Goal: Task Accomplishment & Management: Use online tool/utility

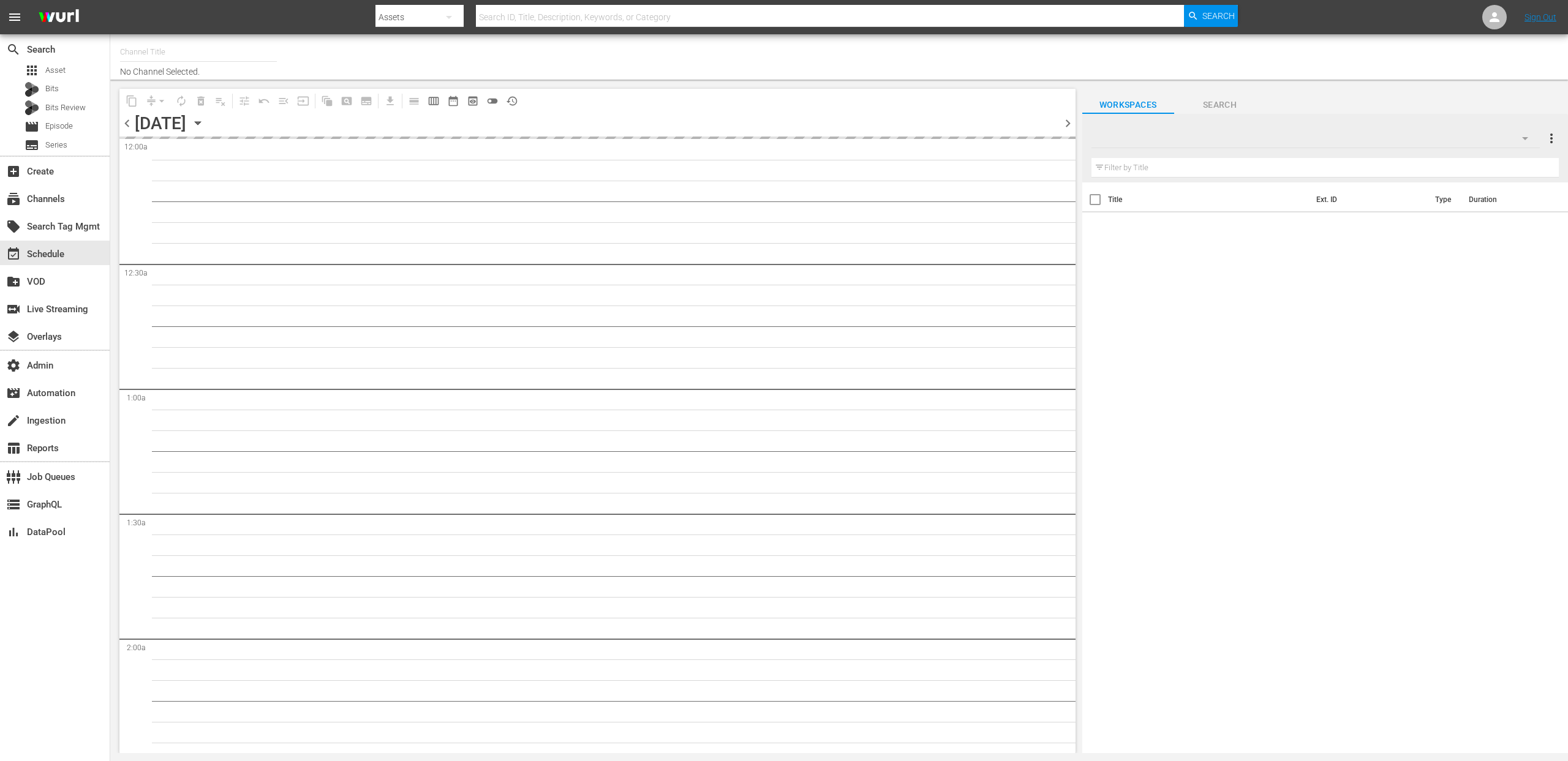
type input "All Weddings by WE tv (695)"
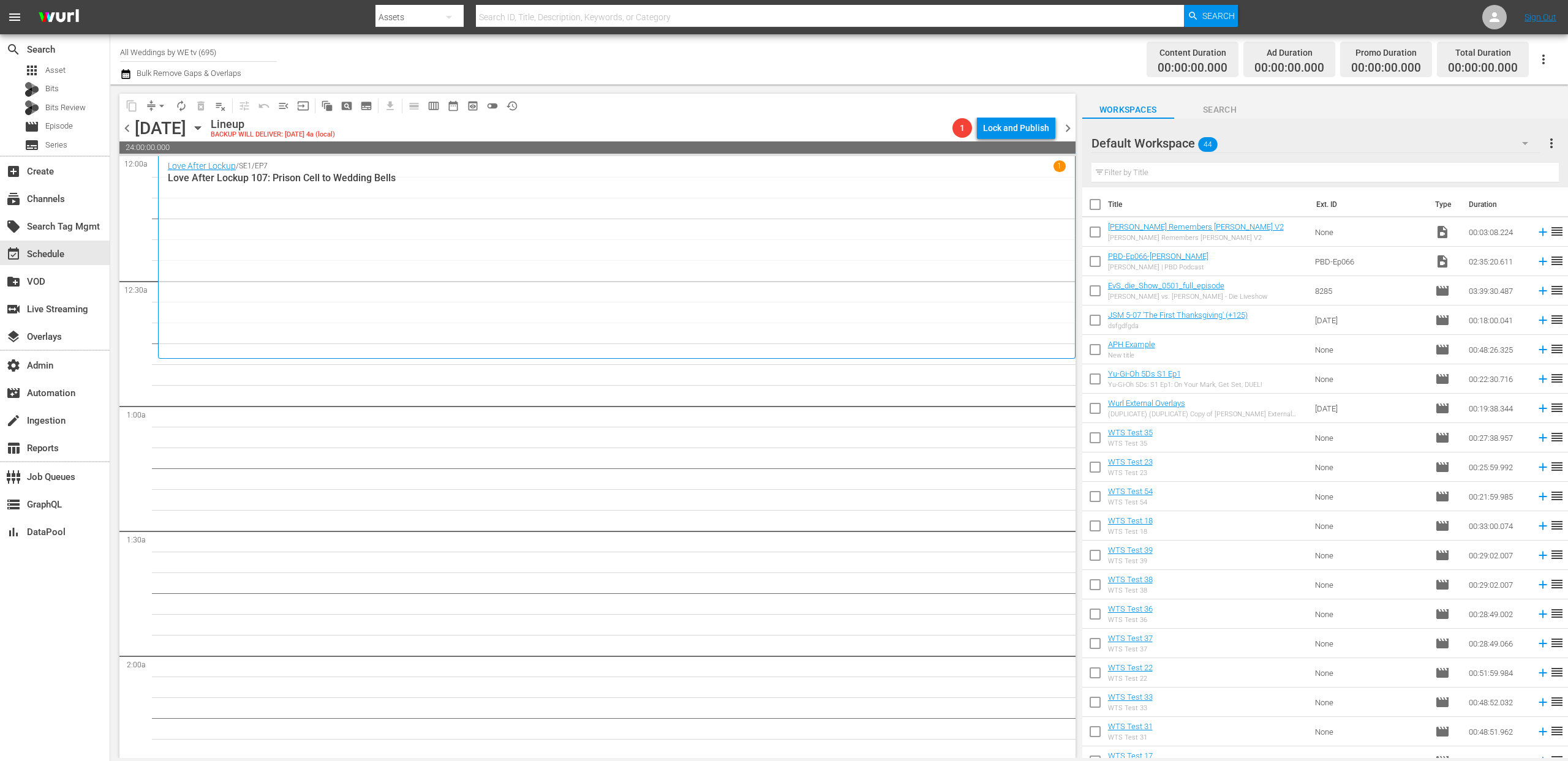
click at [126, 130] on span "chevron_left" at bounding box center [127, 128] width 15 height 15
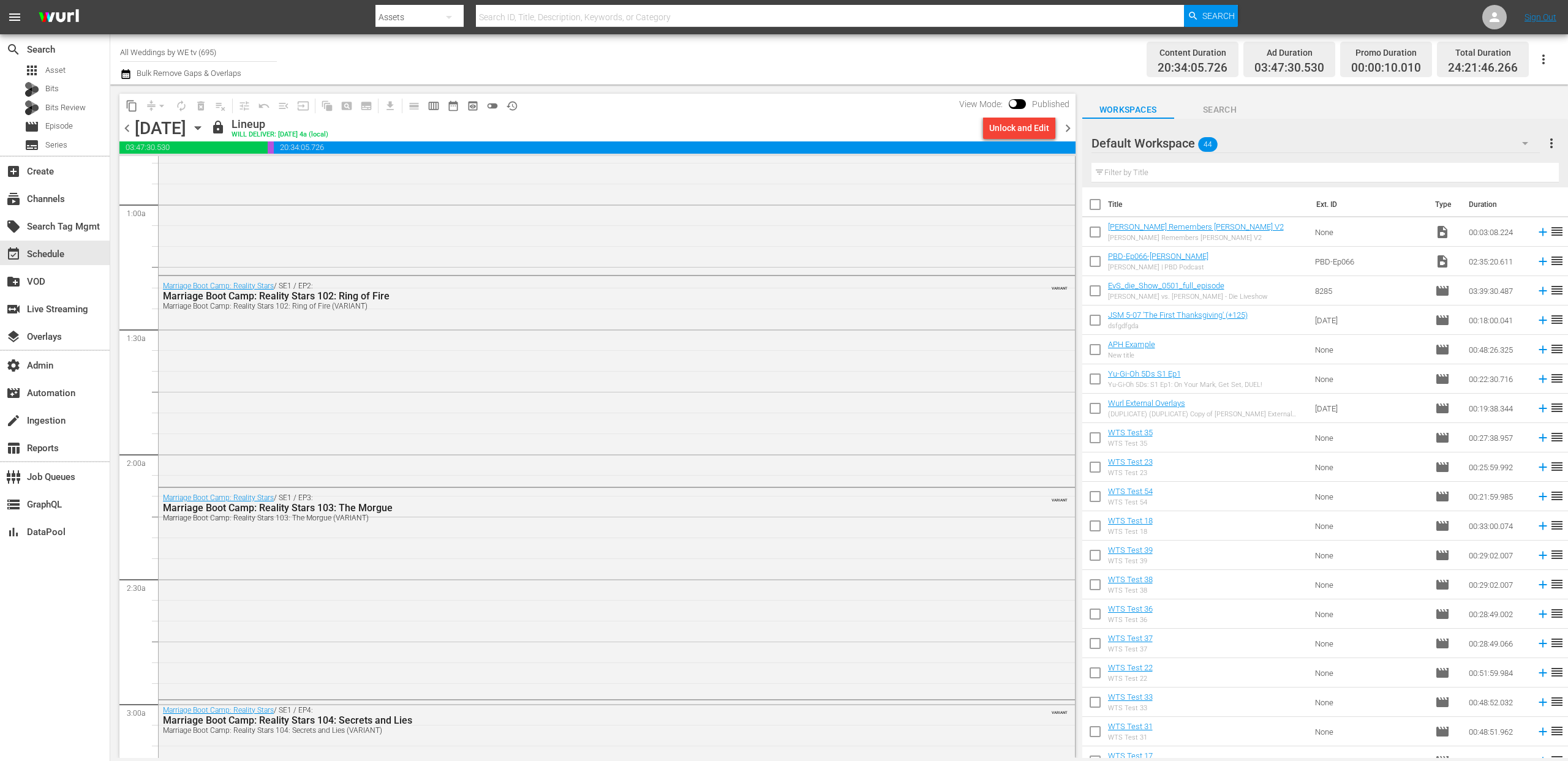
scroll to position [245, 0]
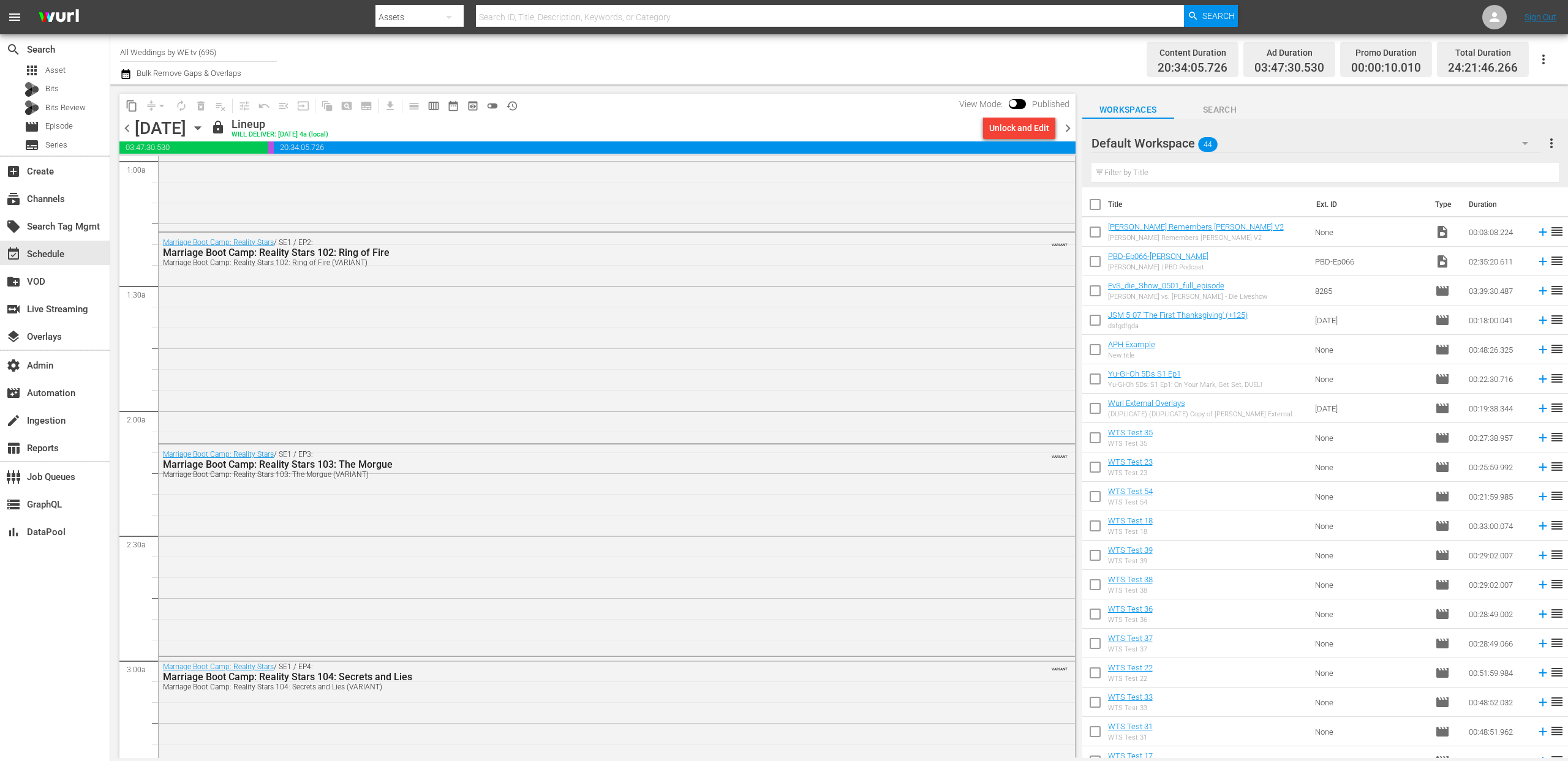
click at [1069, 128] on span "chevron_right" at bounding box center [1068, 128] width 15 height 15
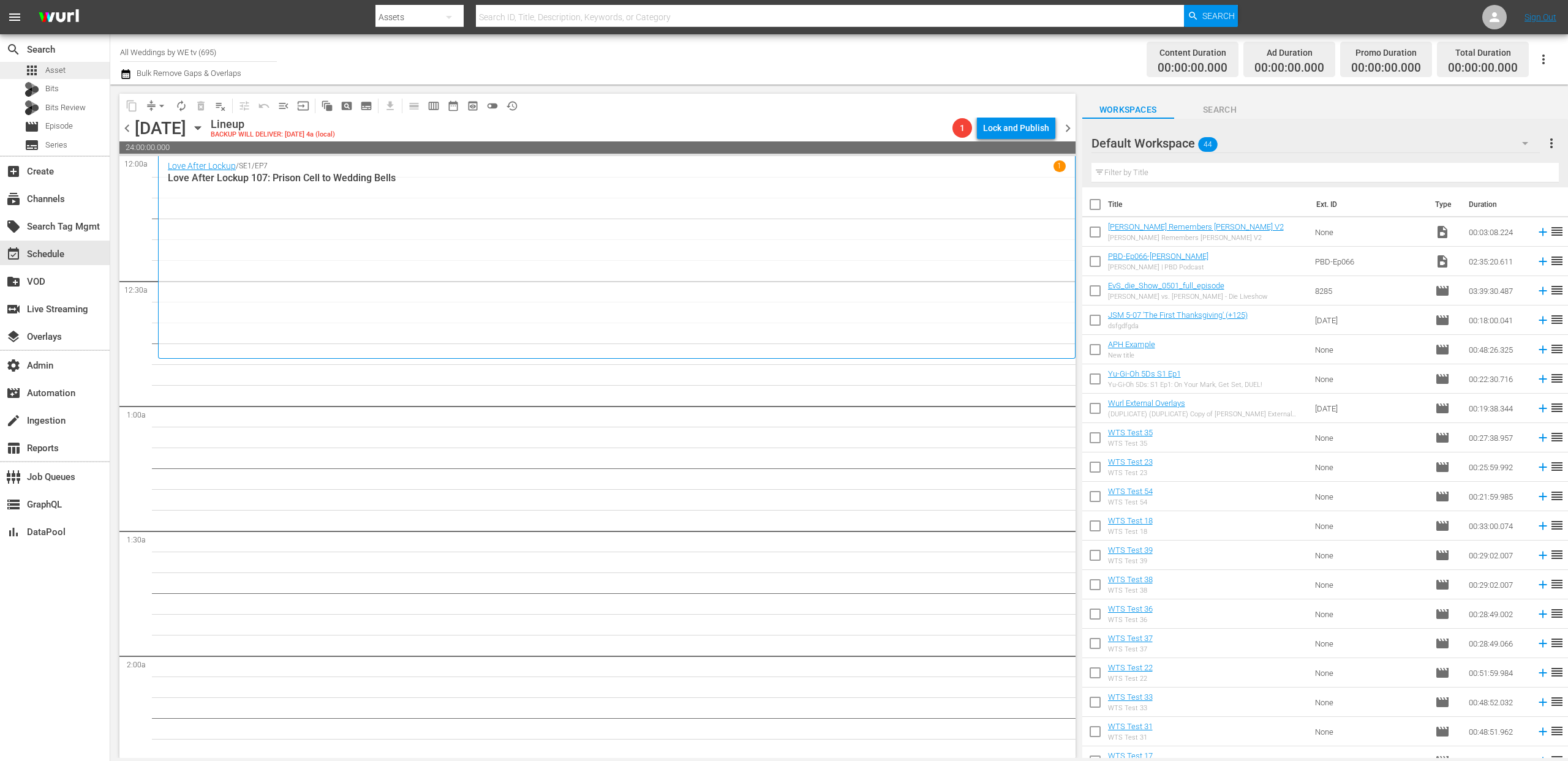
click at [65, 74] on div "apps Asset" at bounding box center [55, 70] width 110 height 17
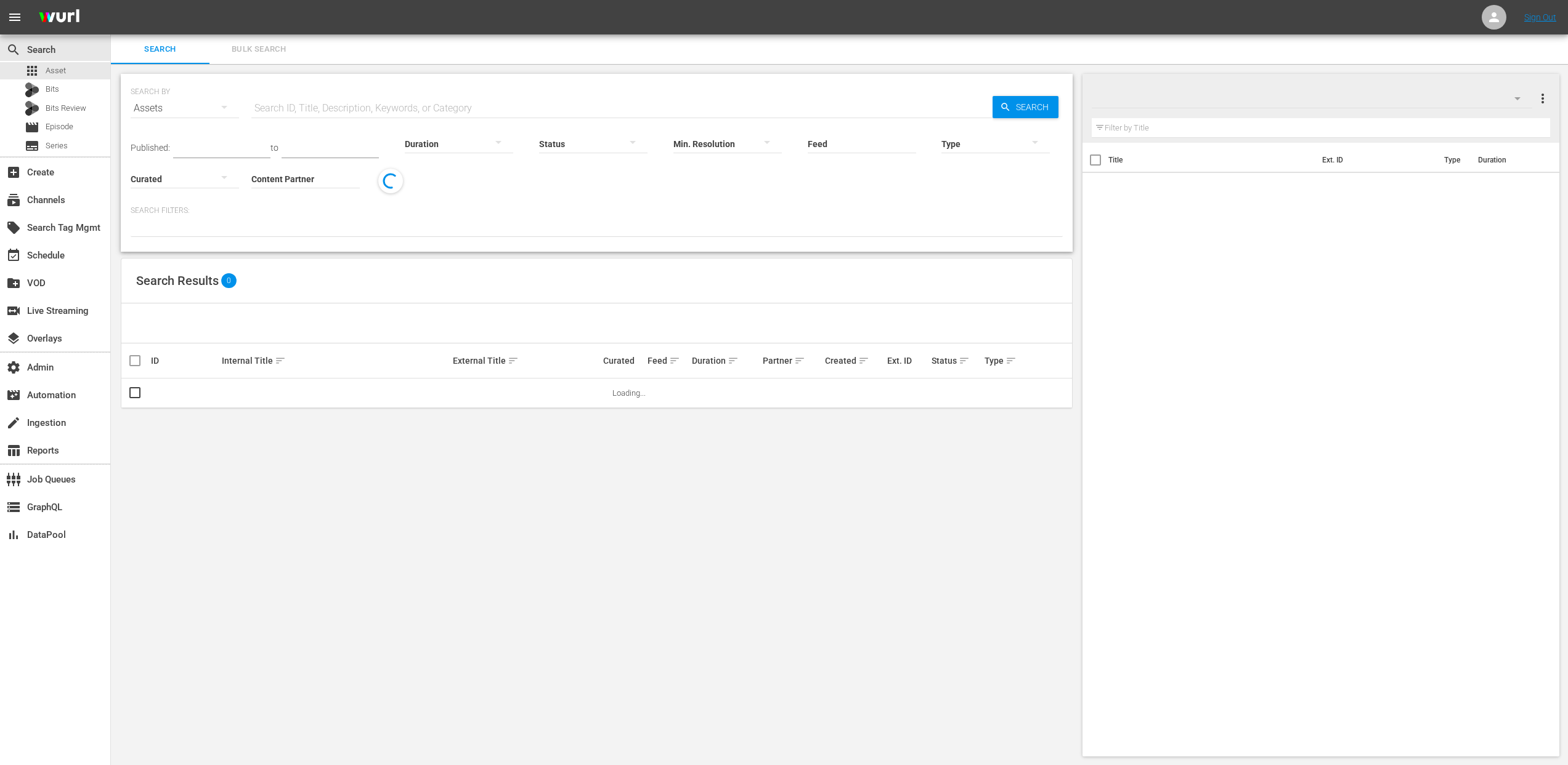
click at [351, 109] on input "text" at bounding box center [622, 108] width 741 height 30
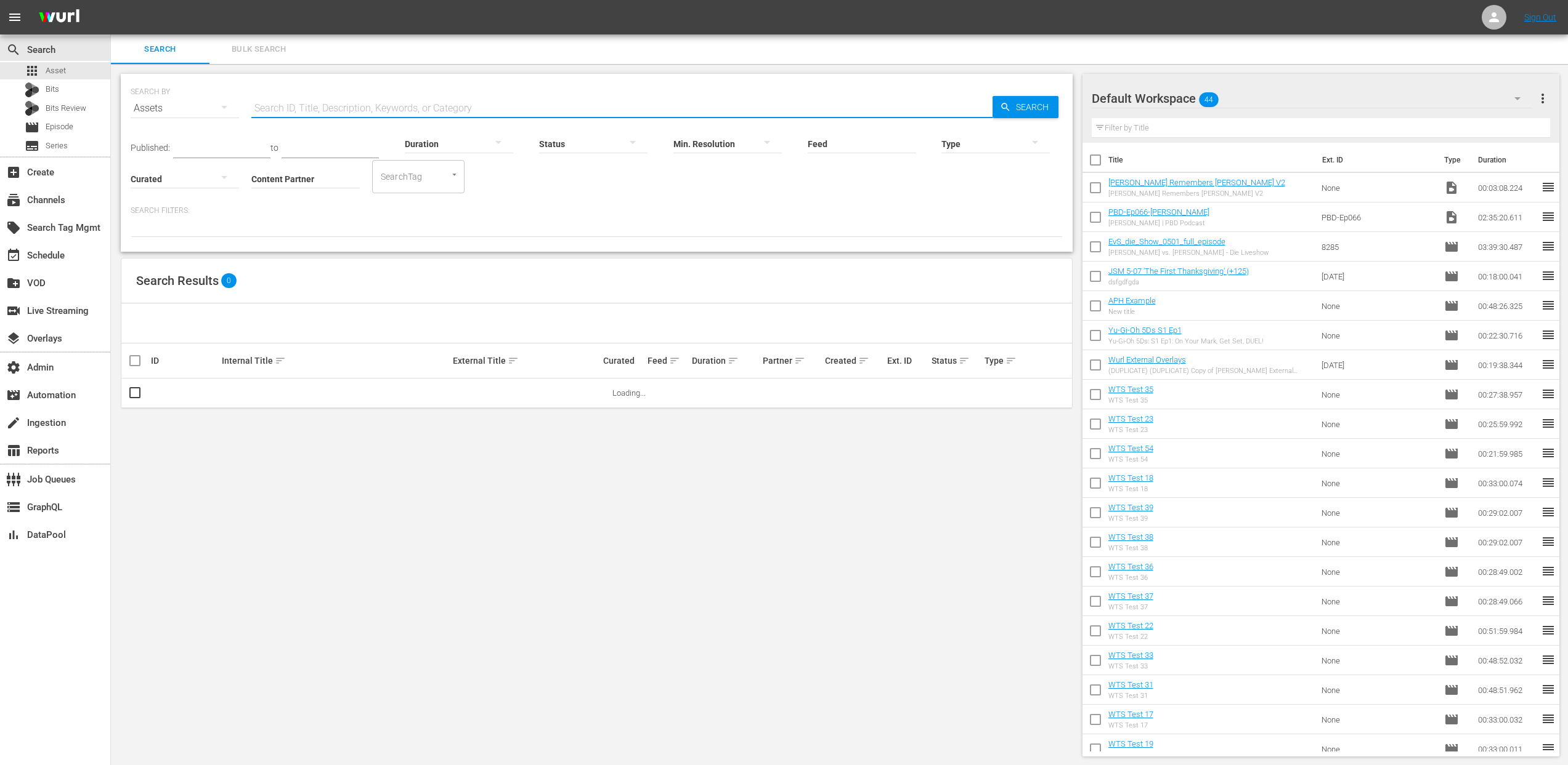
paste input "AMCNVR0000037695"
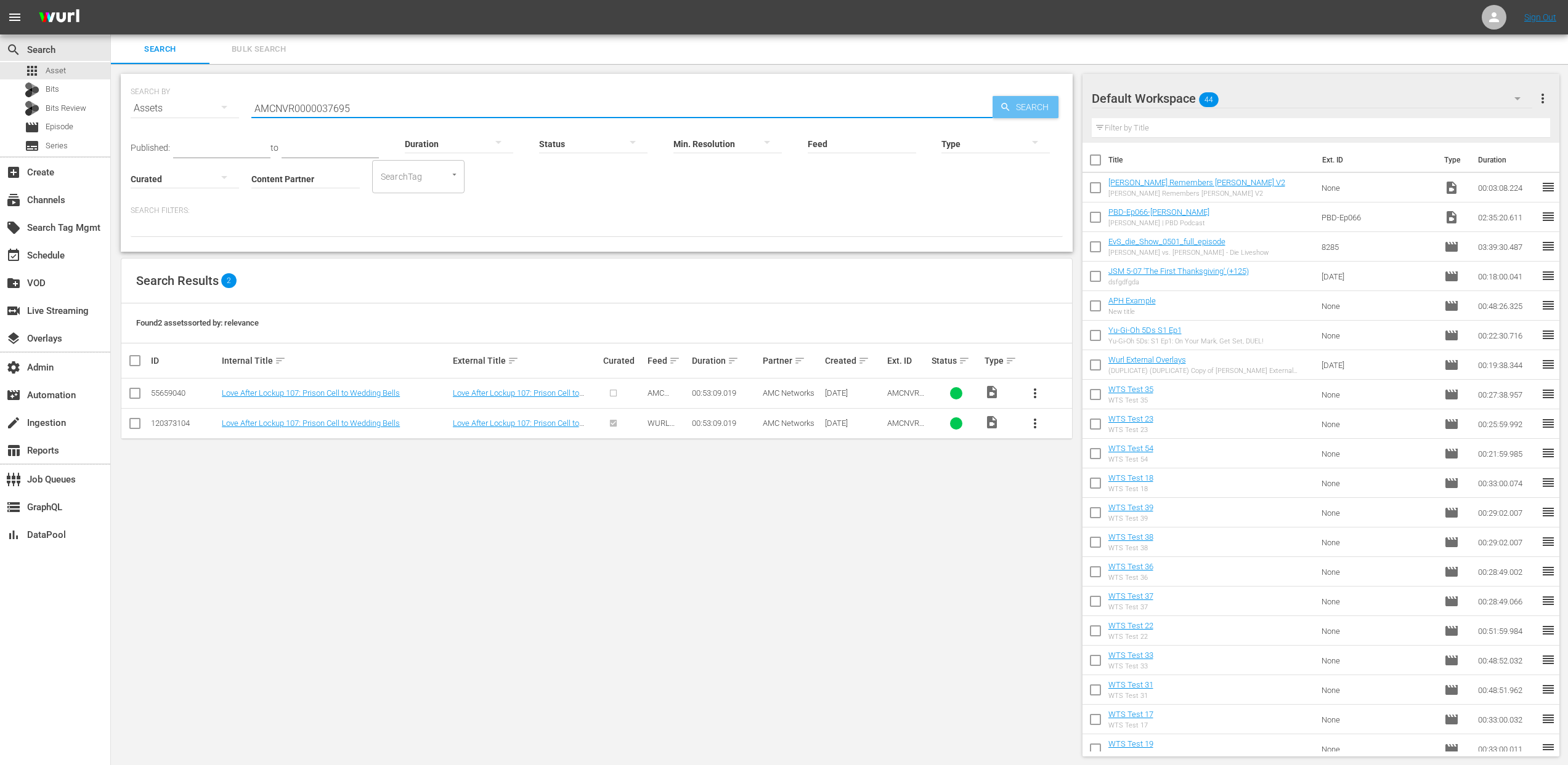
type input "AMCNVR0000037695"
click at [1030, 108] on span "Search" at bounding box center [1035, 107] width 47 height 22
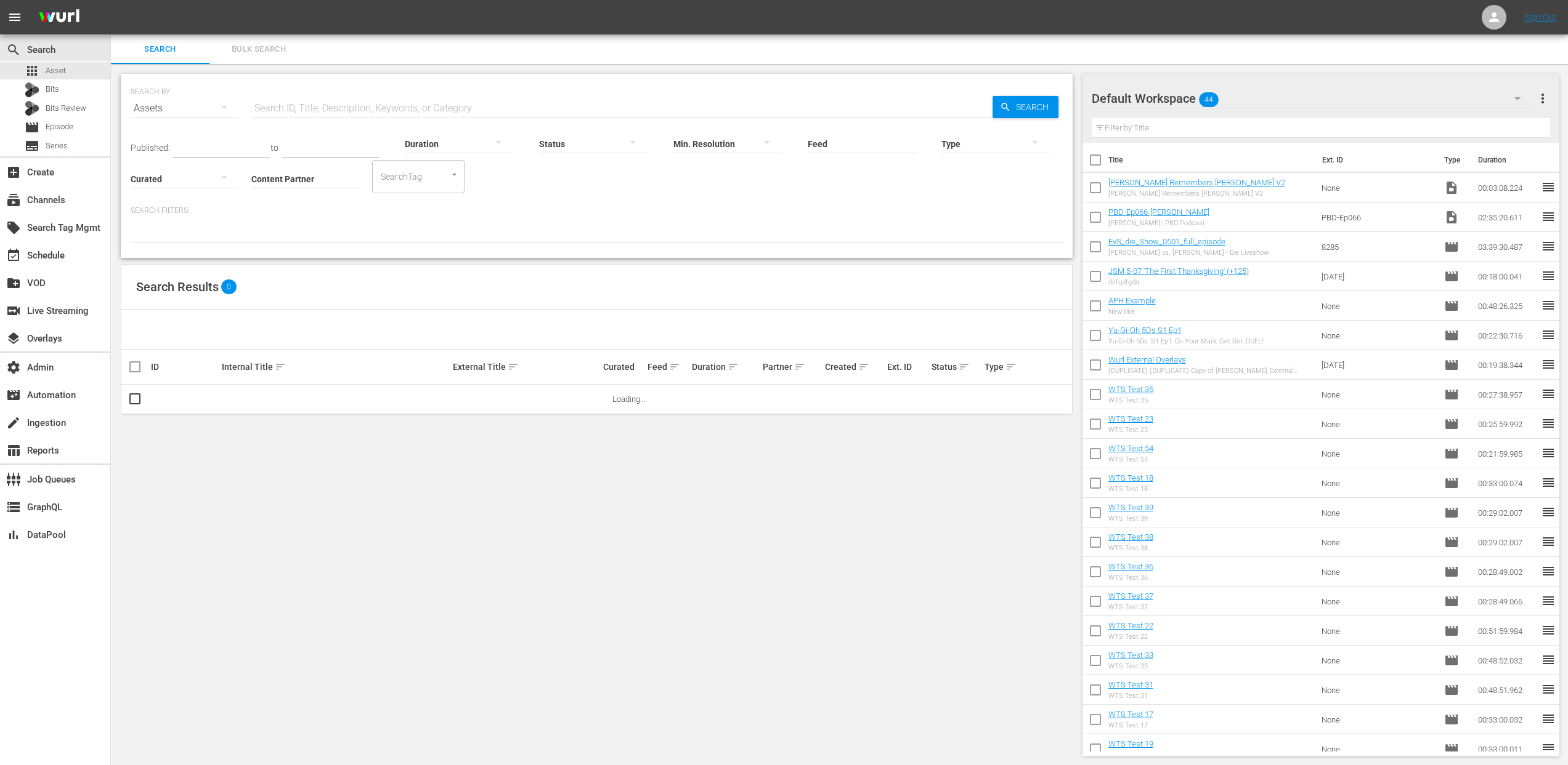
click at [298, 109] on input "text" at bounding box center [622, 108] width 741 height 30
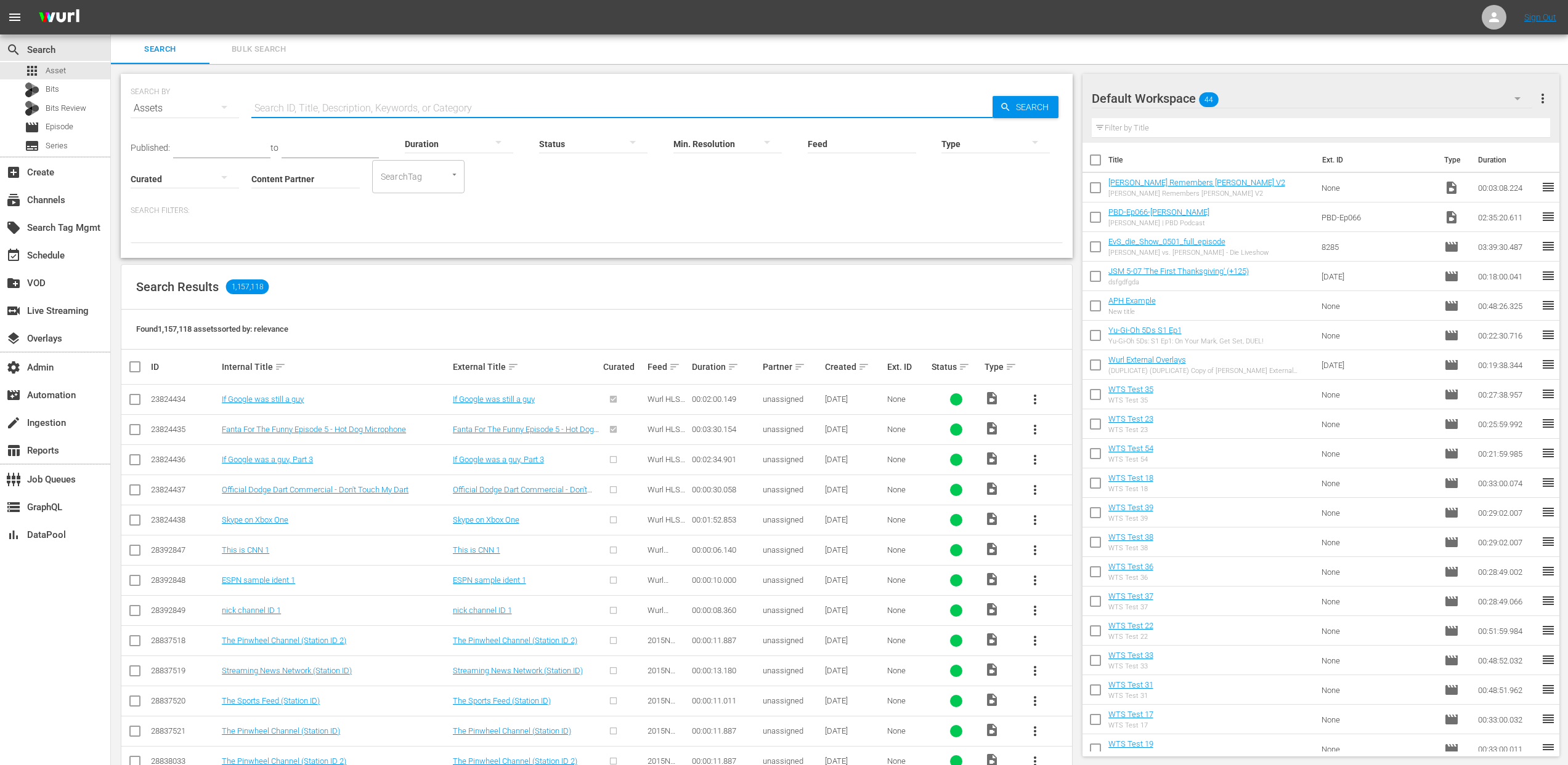
paste input "AMCNVR0000037695"
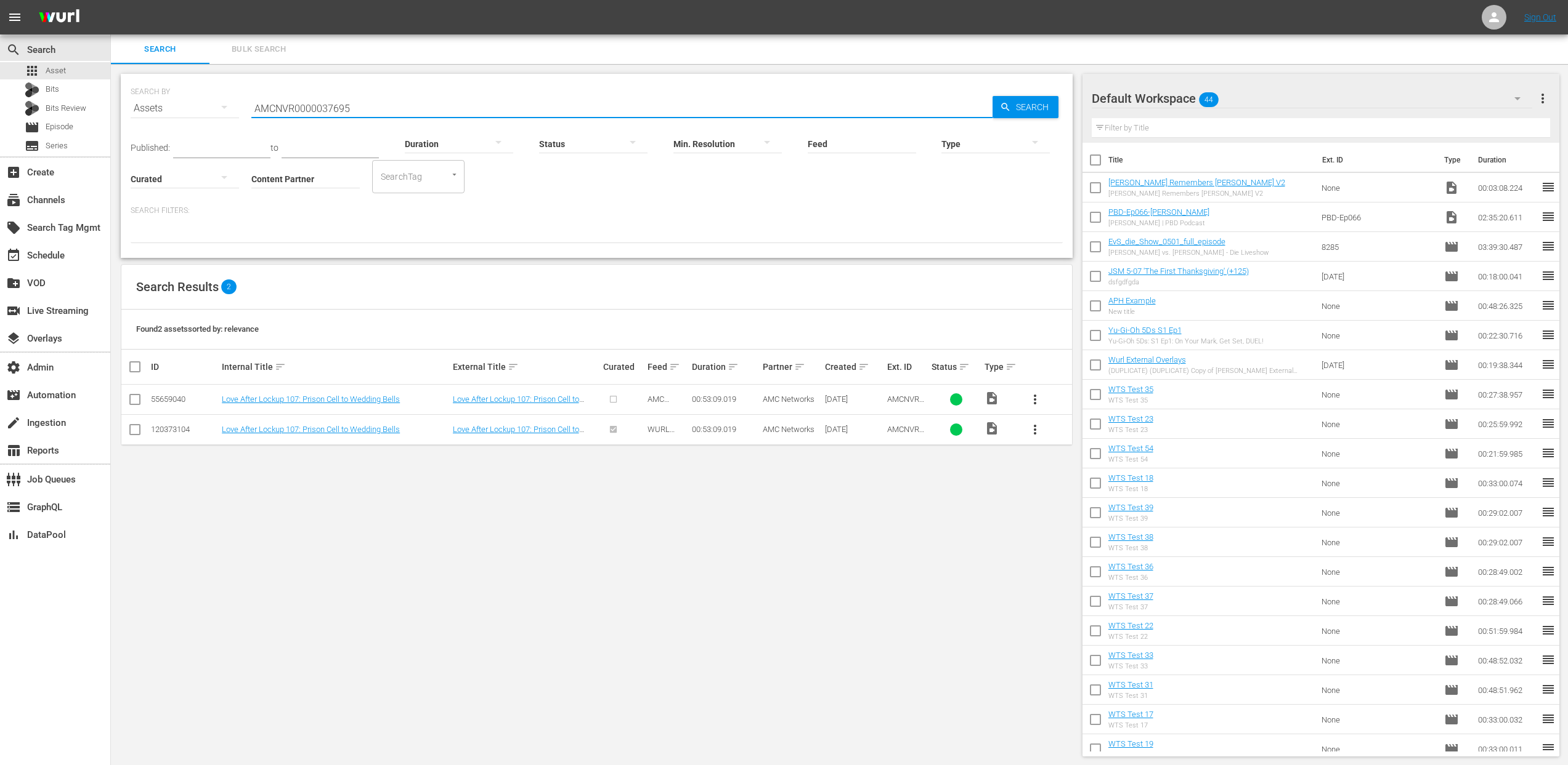
type input "AMCNVR0000037695"
click at [297, 108] on input "AMCNVR0000037695" at bounding box center [622, 108] width 741 height 30
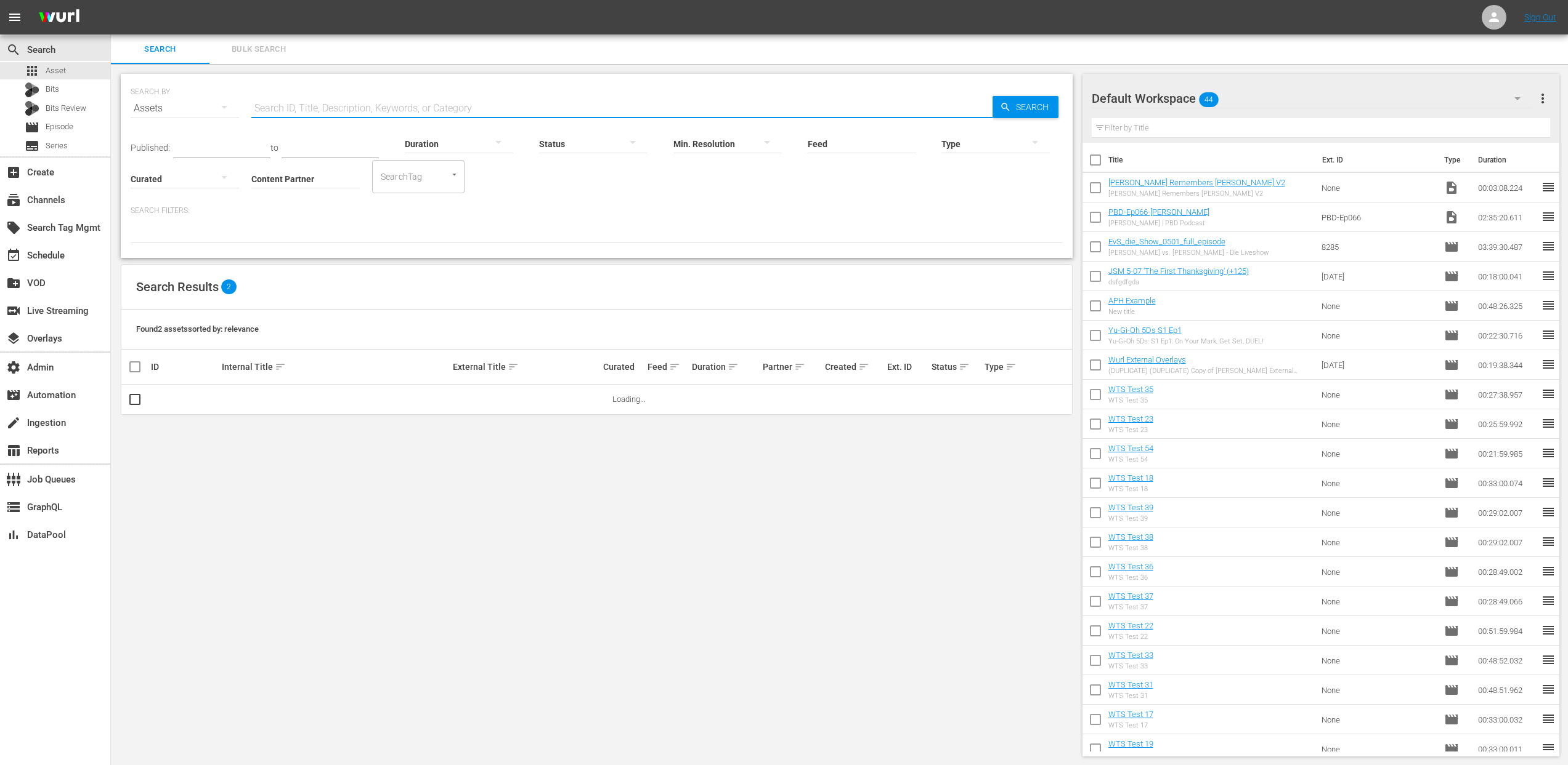
paste input "AMCNVR0000037695"
type input "AMCNVR0000037695"
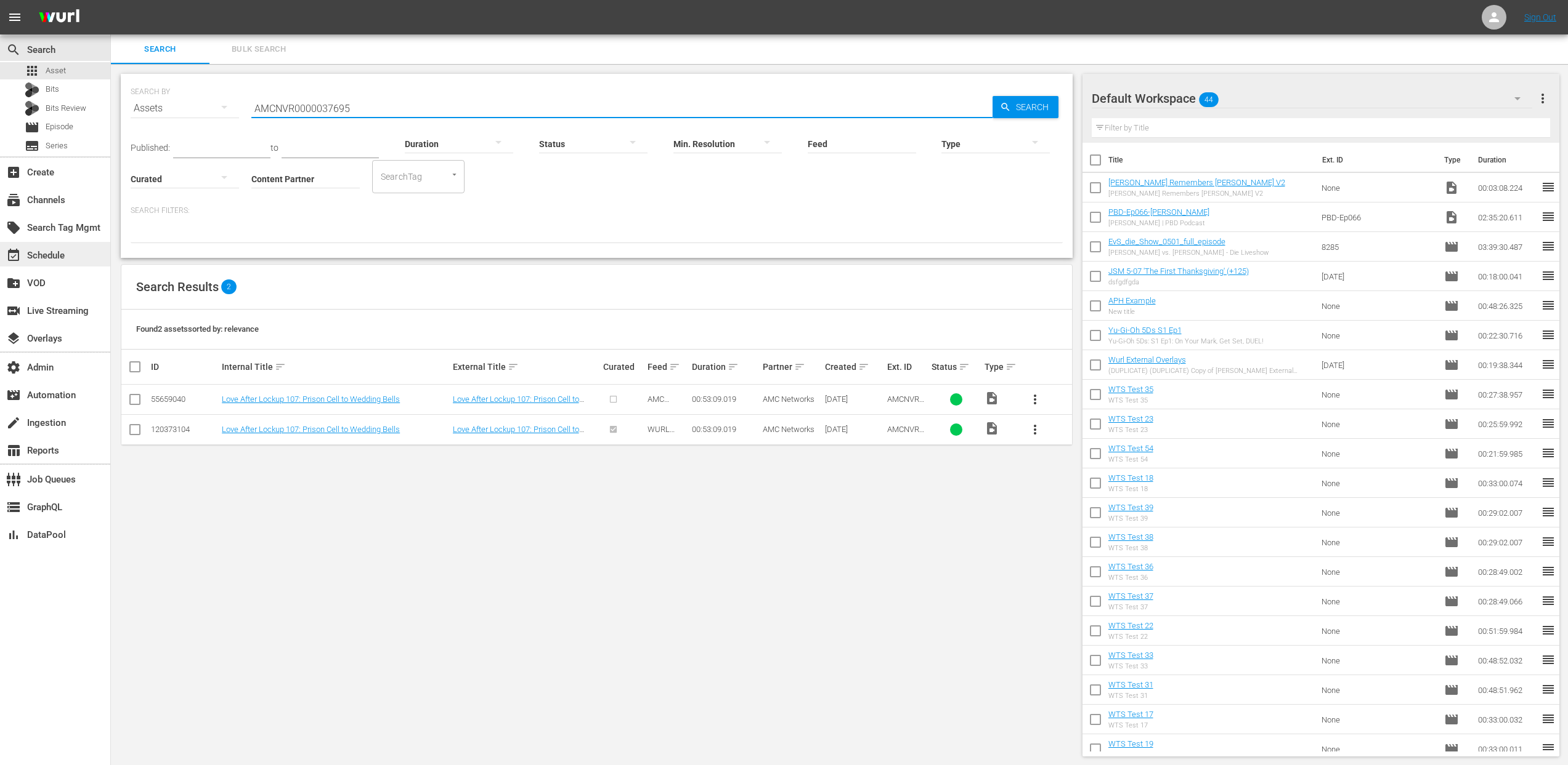
click at [54, 258] on div "event_available Schedule" at bounding box center [35, 253] width 69 height 11
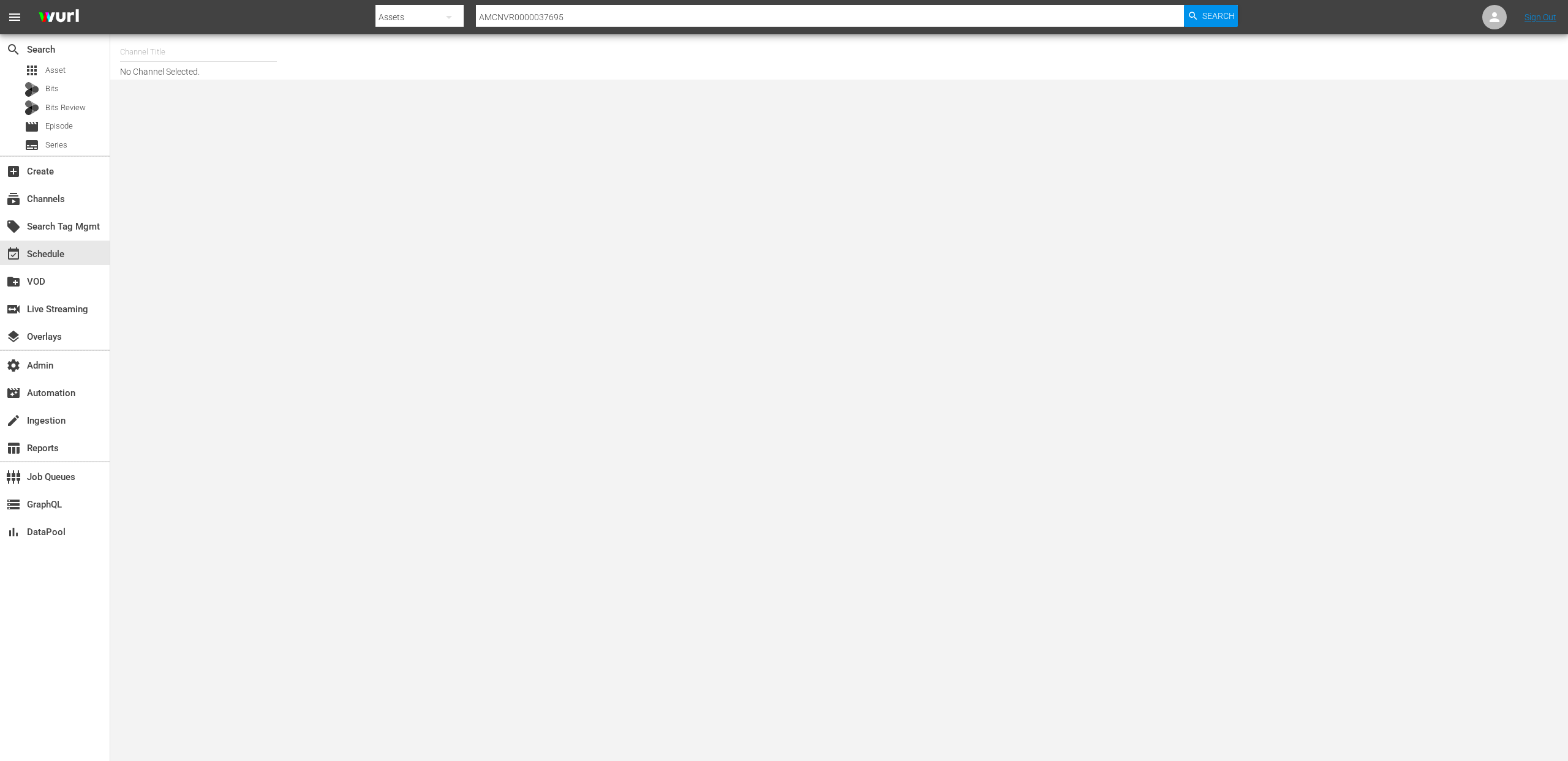
click at [137, 55] on input "text" at bounding box center [198, 52] width 157 height 29
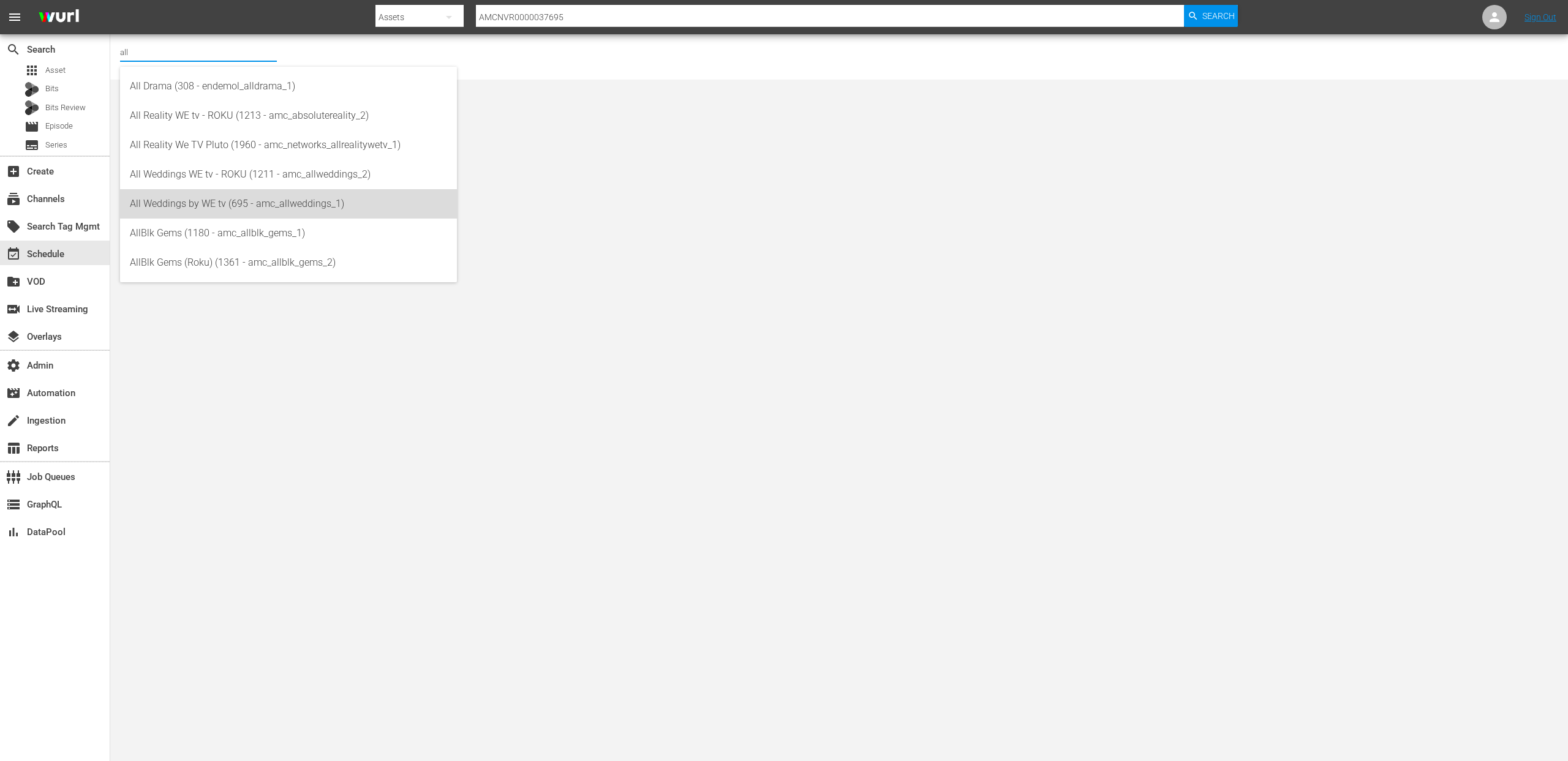
click at [265, 206] on div "All Weddings by WE tv (695 - amc_allweddings_1)" at bounding box center [289, 204] width 317 height 29
type input "All Weddings by WE tv (695 - amc_allweddings_1)"
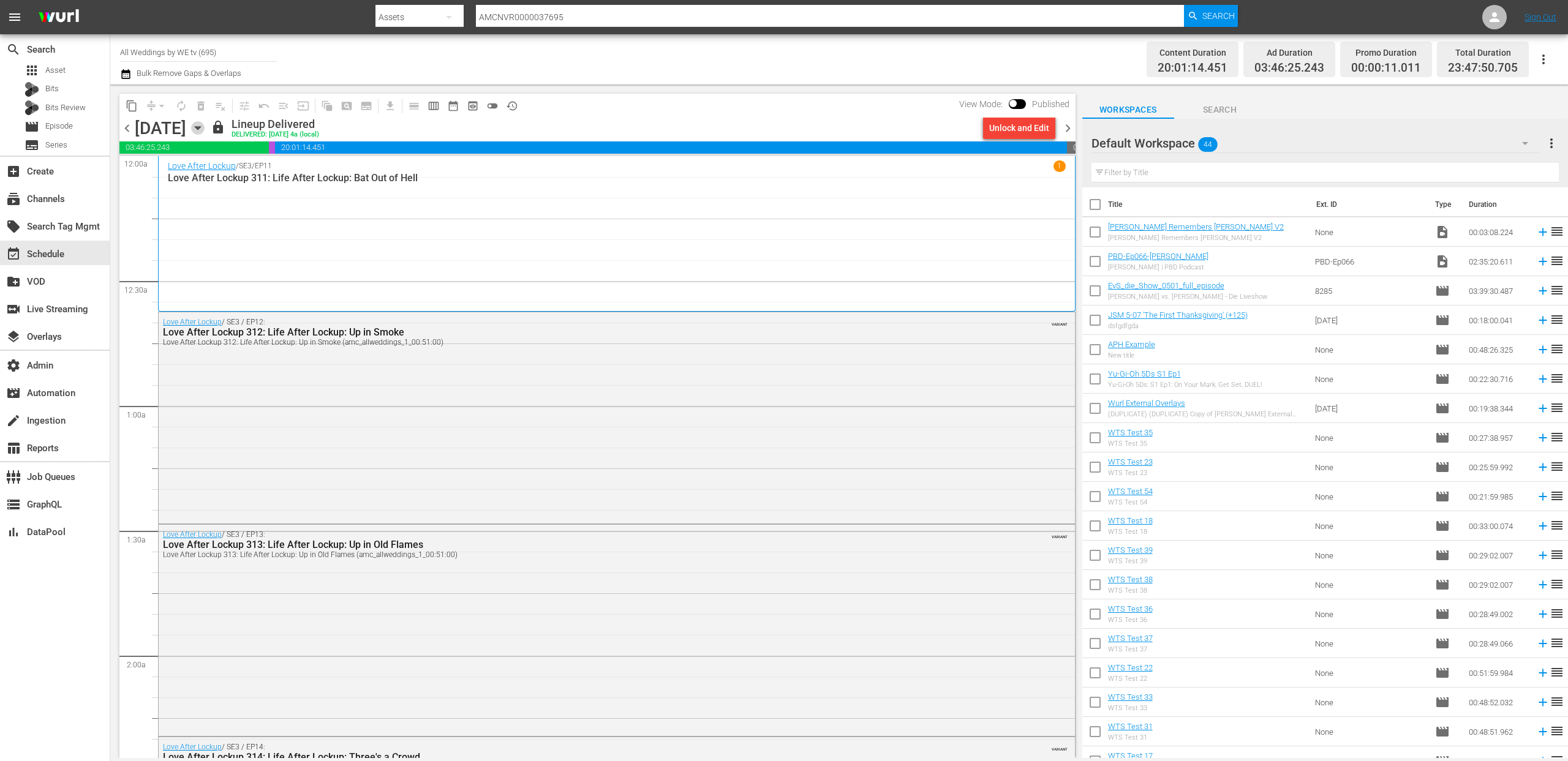
click at [205, 128] on icon "button" at bounding box center [198, 128] width 13 height 13
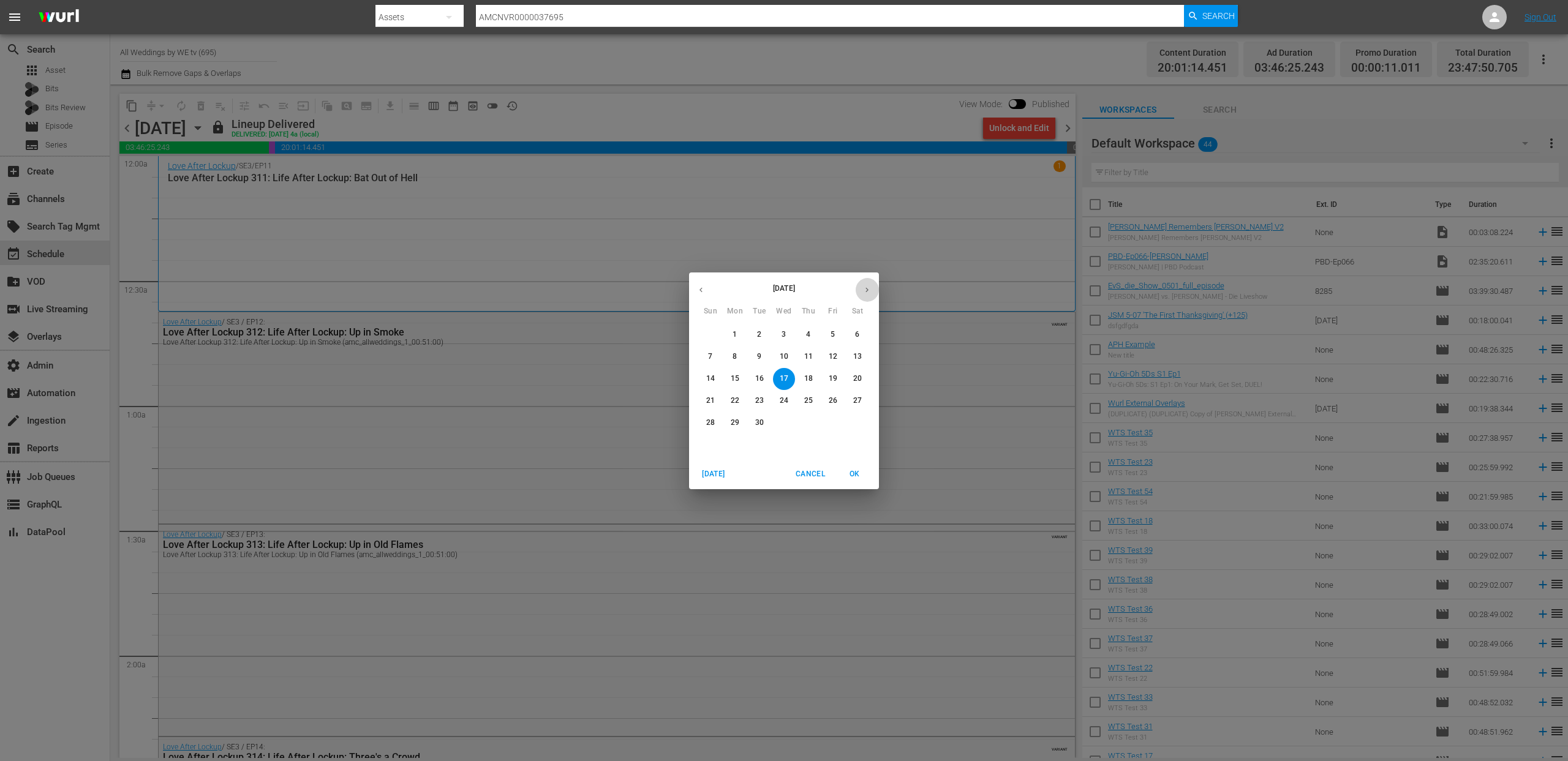
click at [867, 292] on icon "button" at bounding box center [867, 289] width 9 height 9
click at [805, 332] on span "2" at bounding box center [808, 335] width 22 height 10
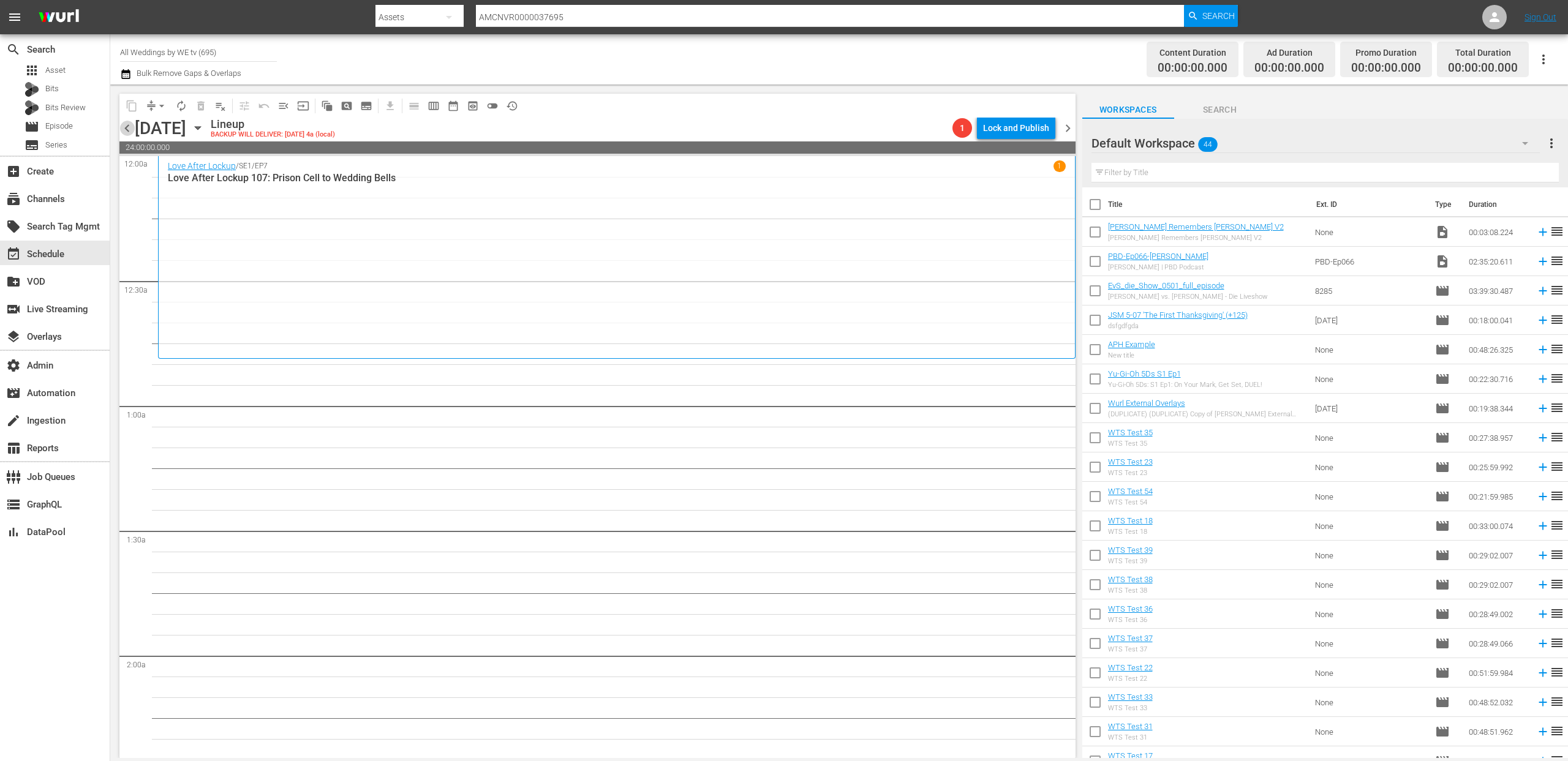
click at [128, 128] on span "chevron_left" at bounding box center [127, 128] width 15 height 15
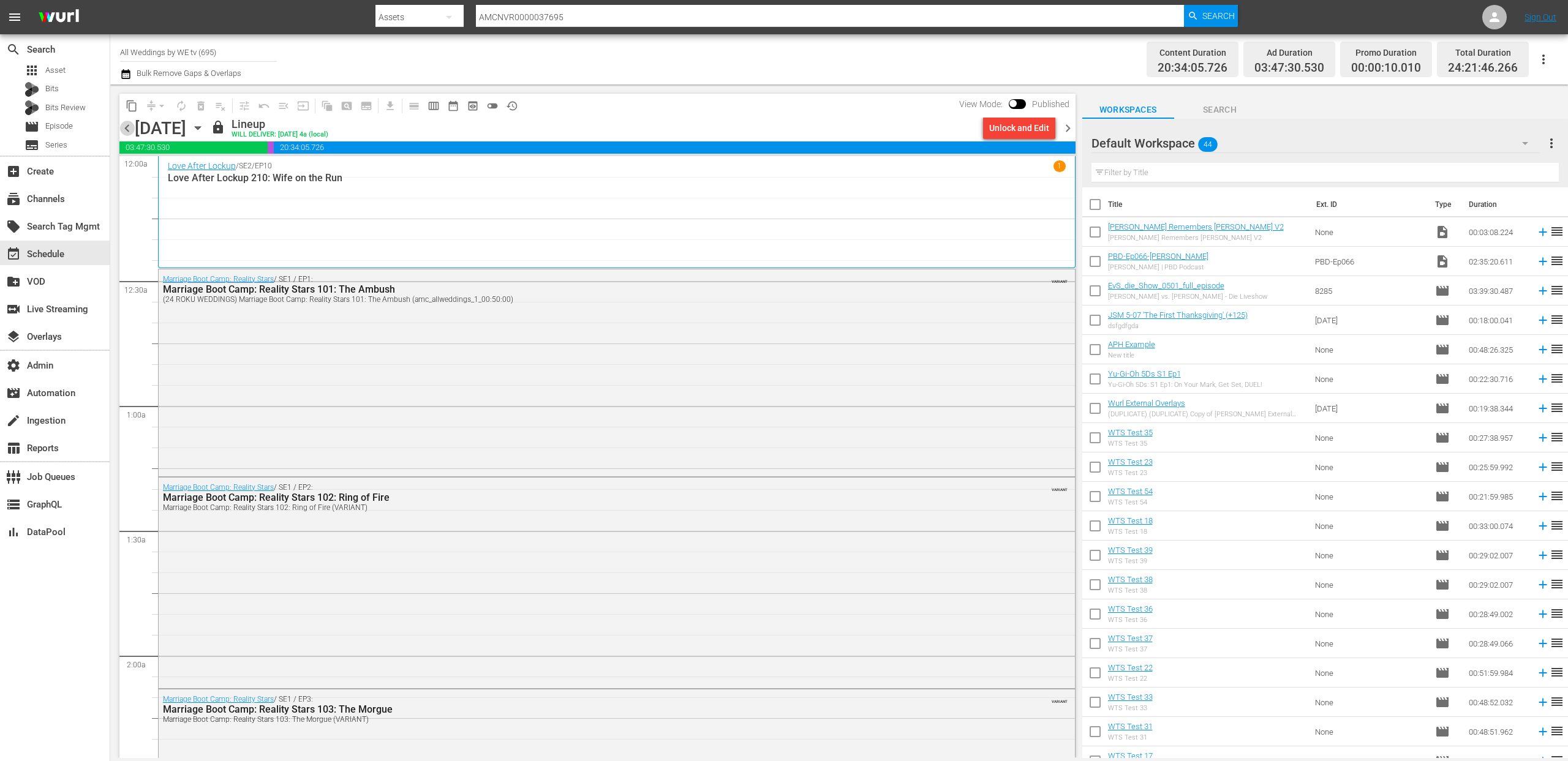
click at [126, 128] on span "chevron_left" at bounding box center [127, 128] width 15 height 15
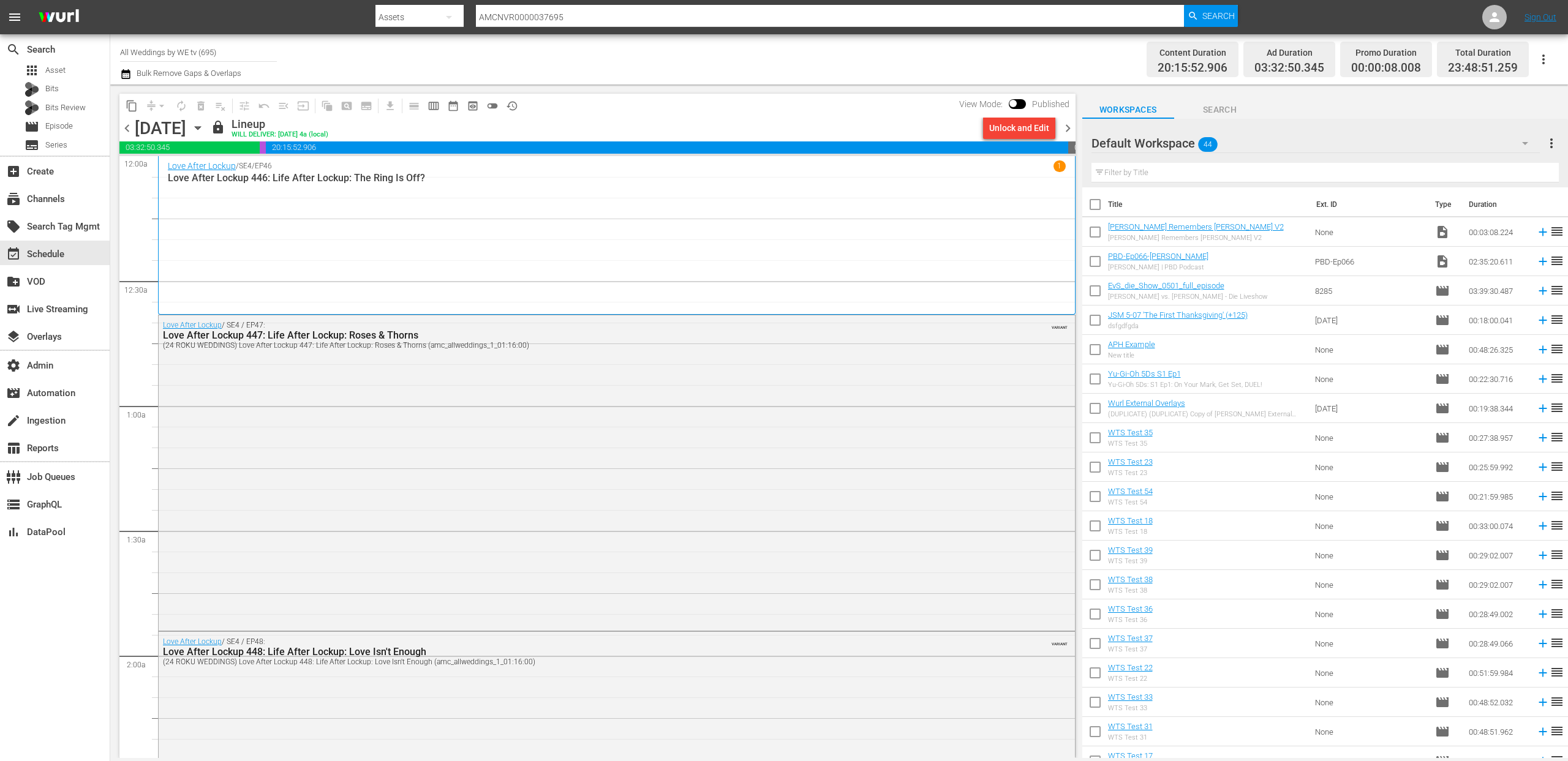
click at [1072, 128] on span "chevron_right" at bounding box center [1068, 128] width 15 height 15
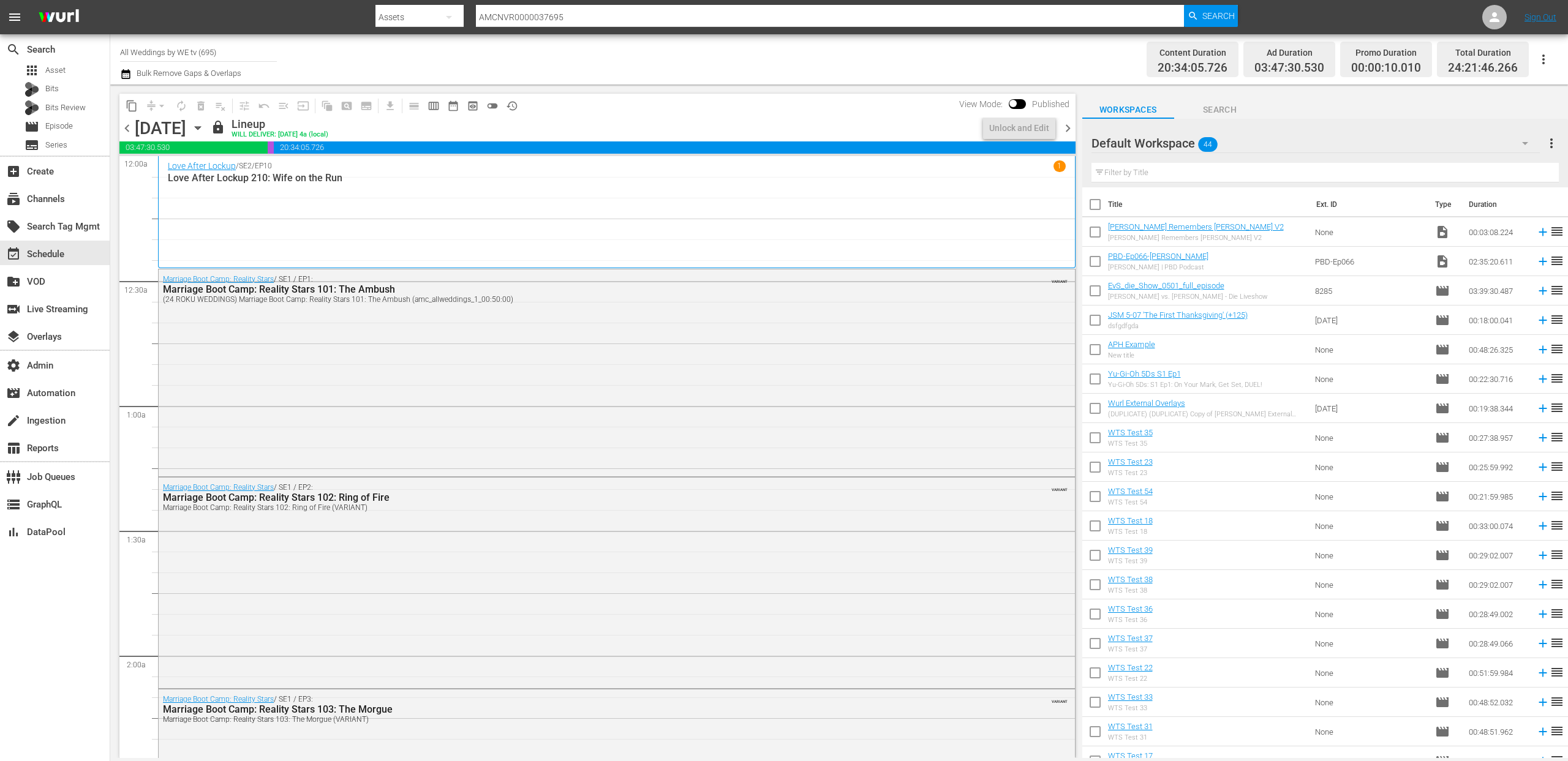
click at [1072, 128] on span "chevron_right" at bounding box center [1068, 128] width 15 height 15
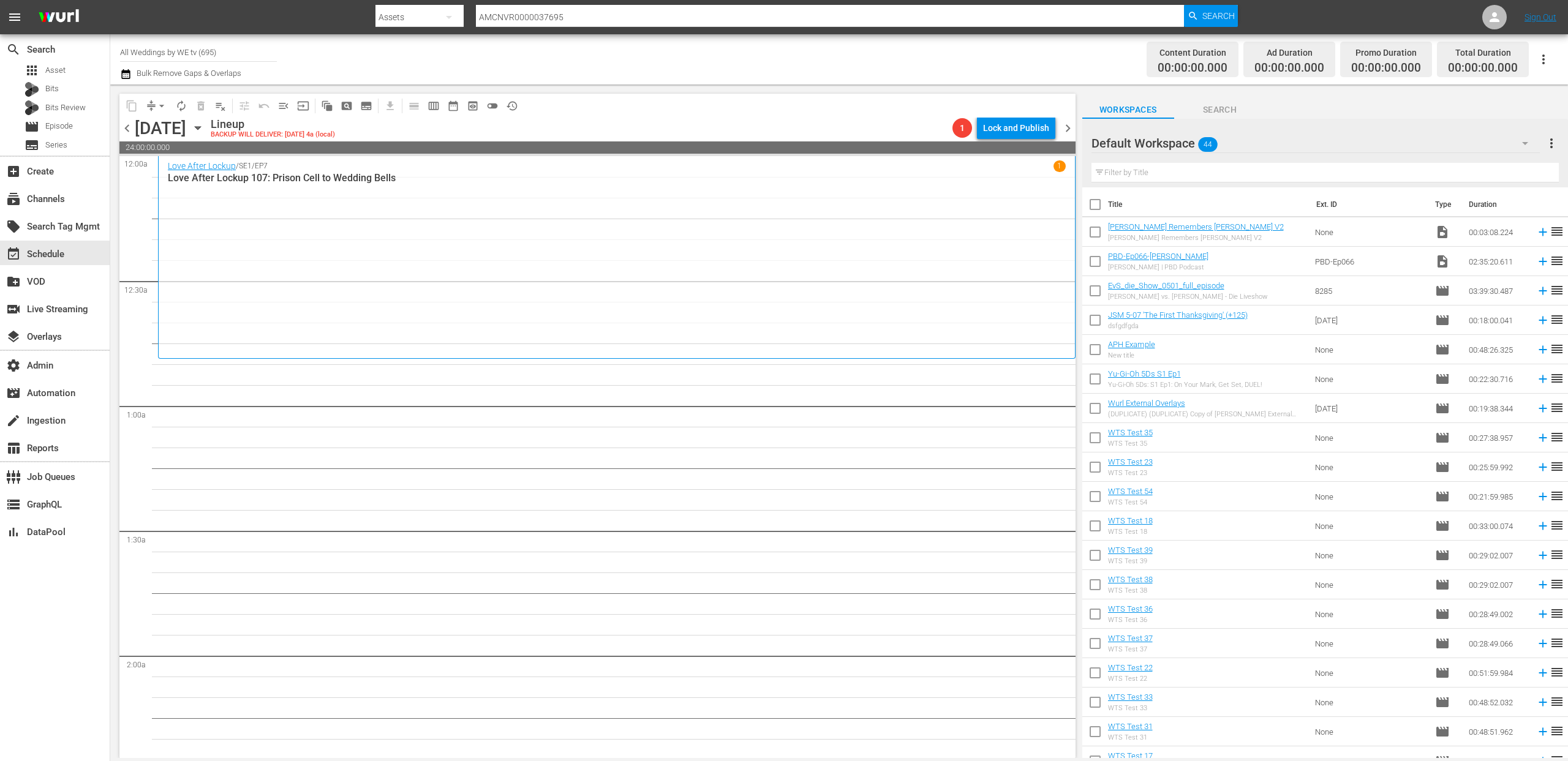
click at [1072, 128] on span "chevron_right" at bounding box center [1068, 128] width 15 height 15
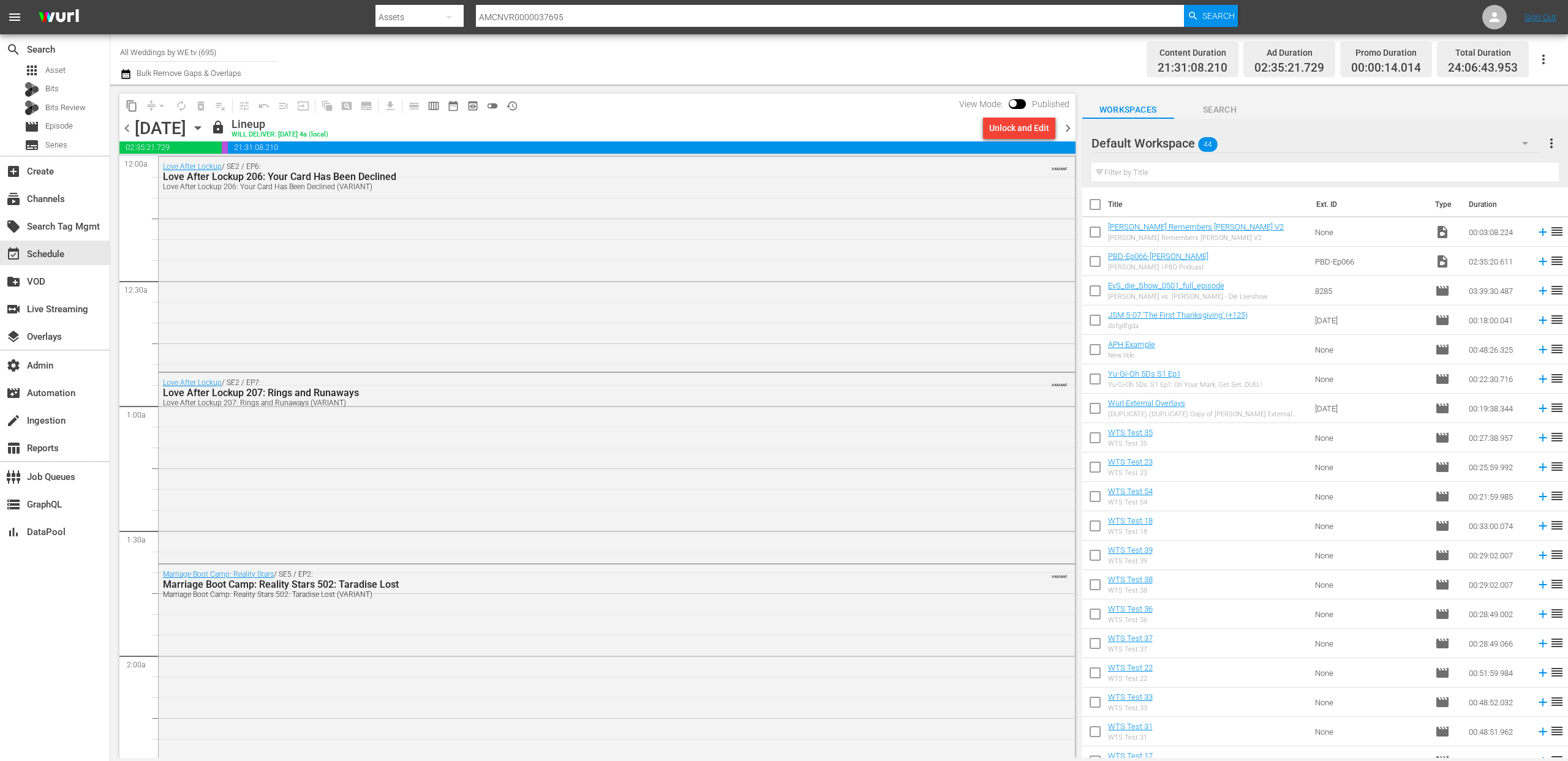
click at [123, 128] on span "chevron_left" at bounding box center [127, 128] width 15 height 15
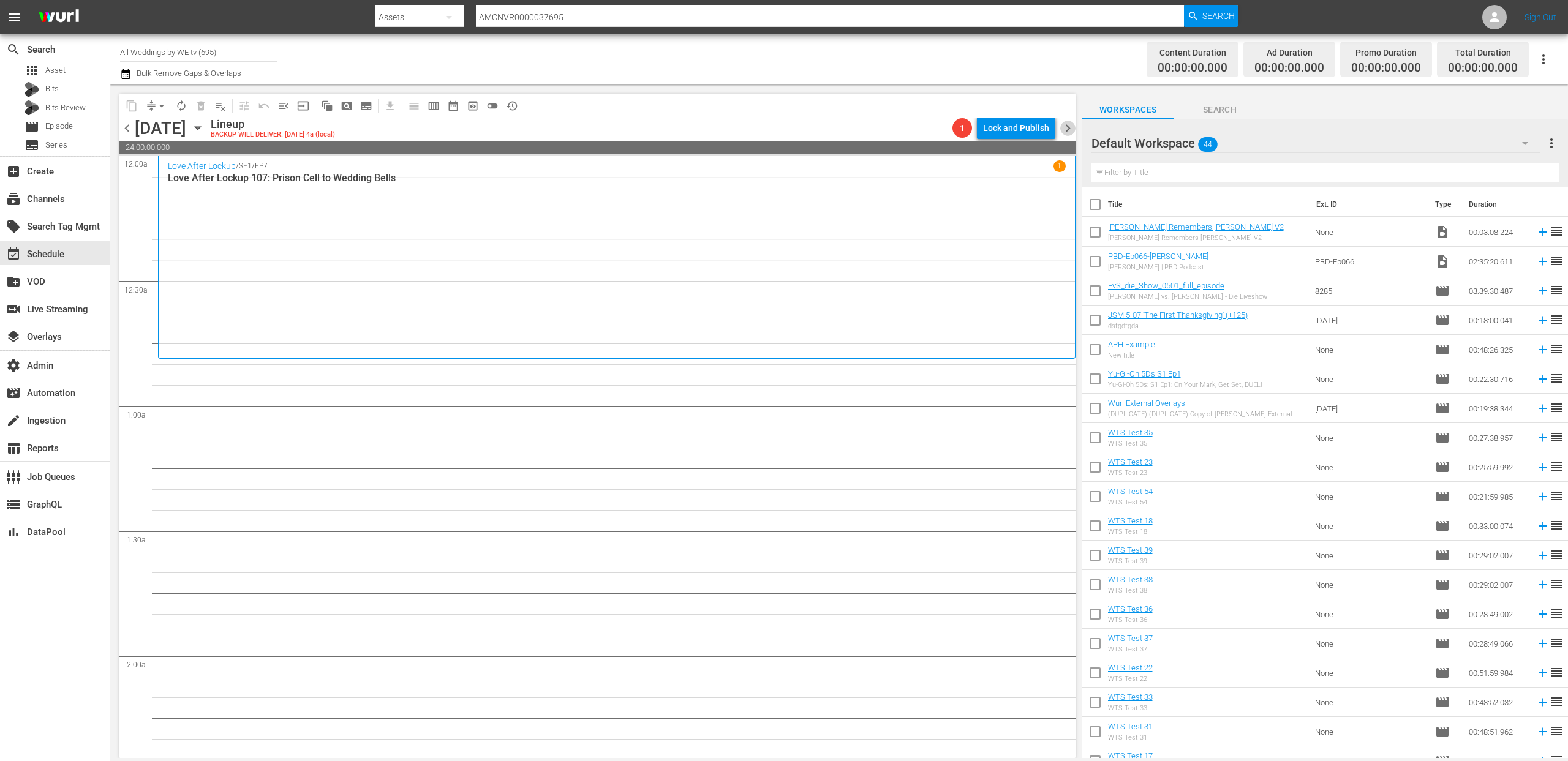
click at [1068, 132] on span "chevron_right" at bounding box center [1068, 128] width 15 height 15
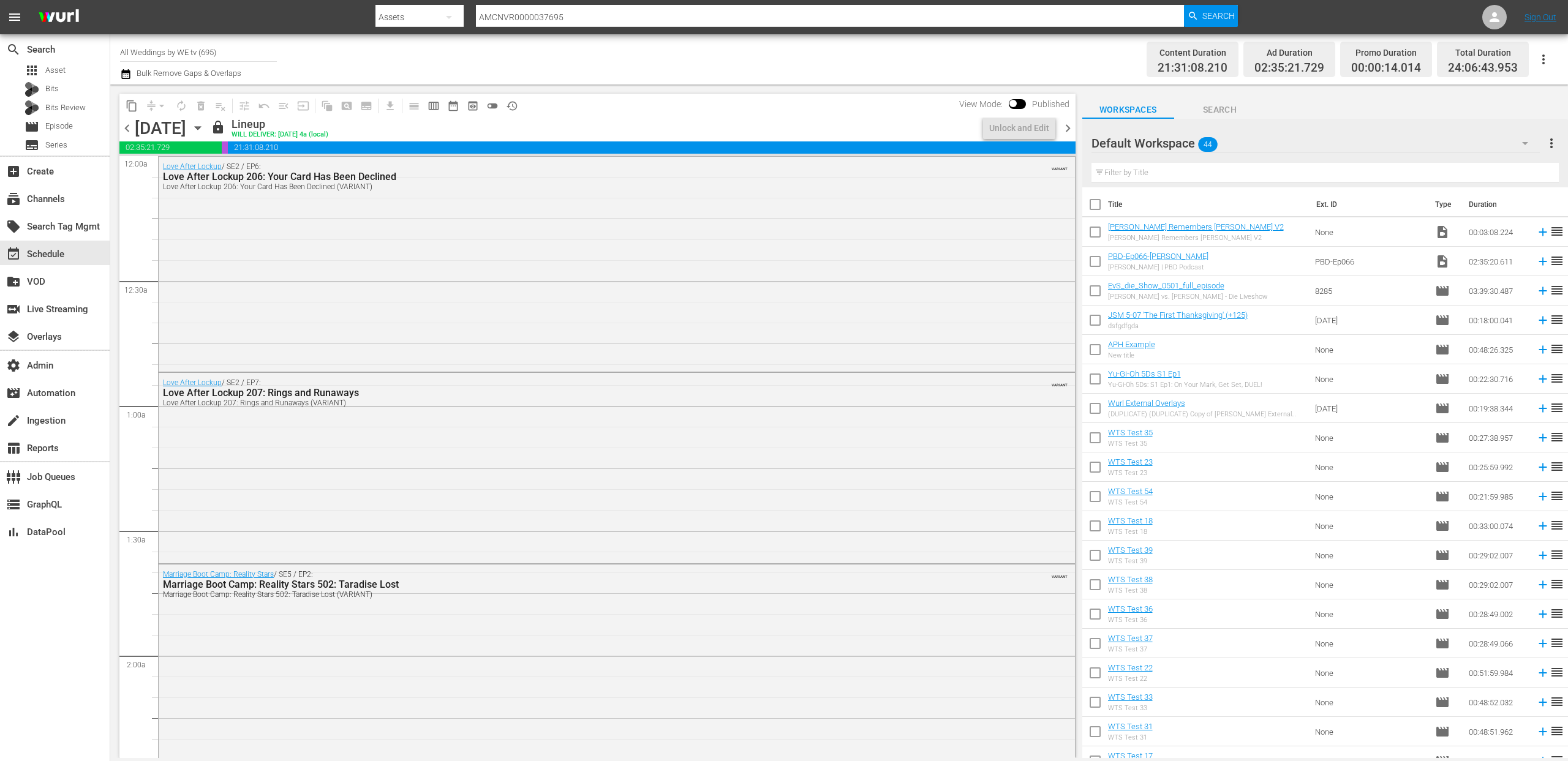
click at [1068, 133] on span "chevron_right" at bounding box center [1068, 128] width 15 height 15
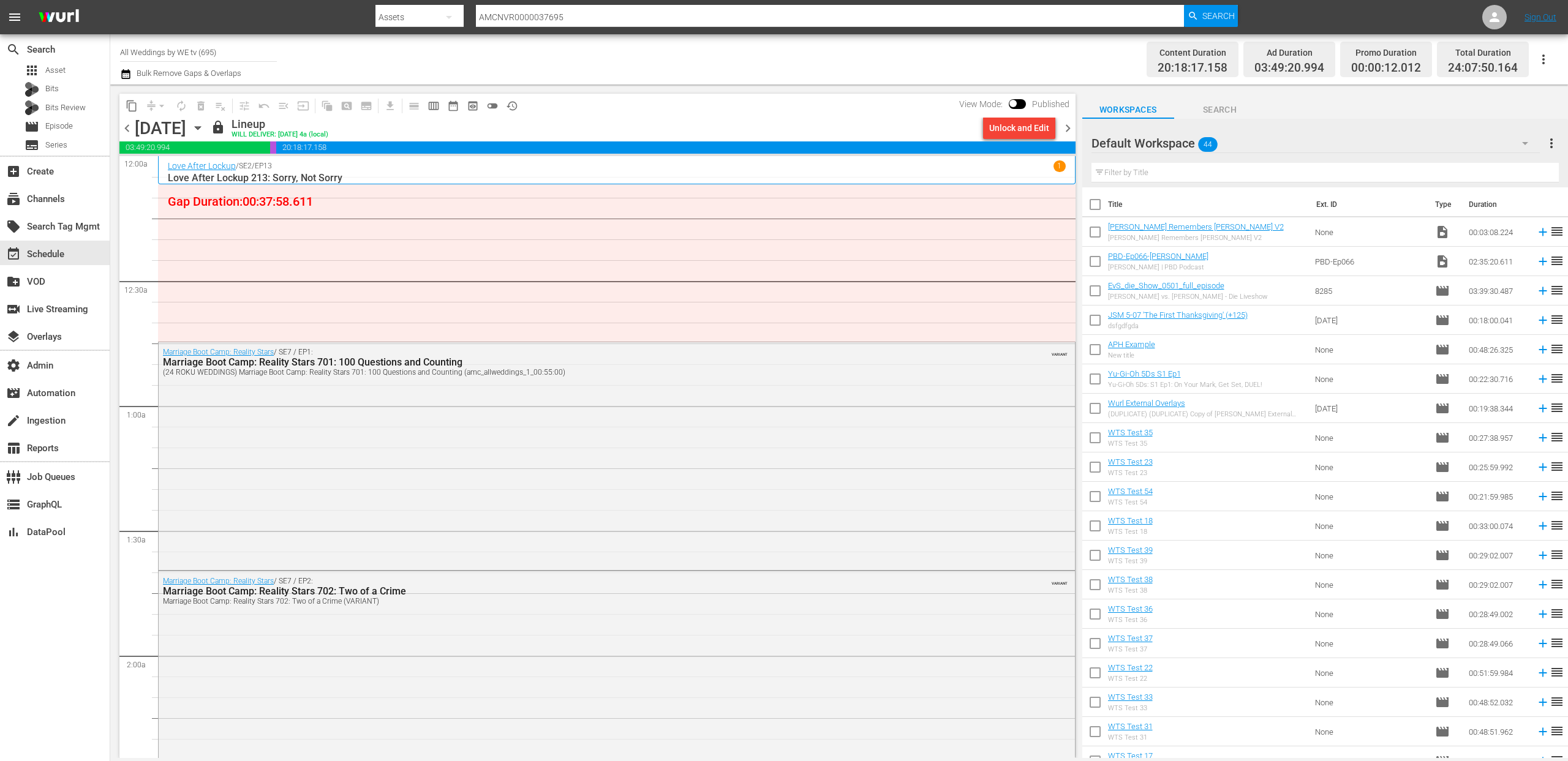
click at [1070, 129] on span "chevron_right" at bounding box center [1068, 128] width 15 height 15
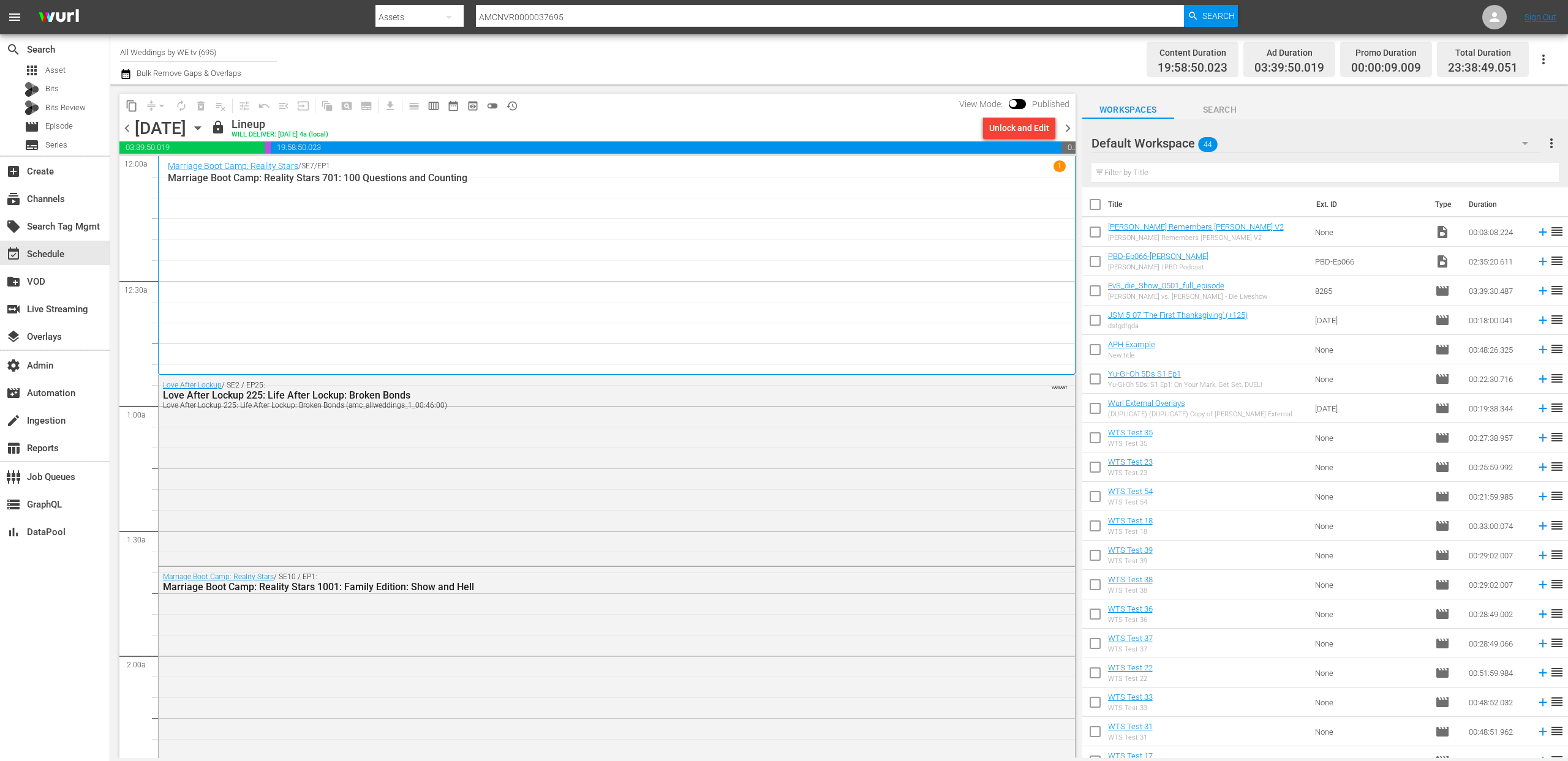
click at [124, 133] on span "chevron_left" at bounding box center [127, 128] width 15 height 15
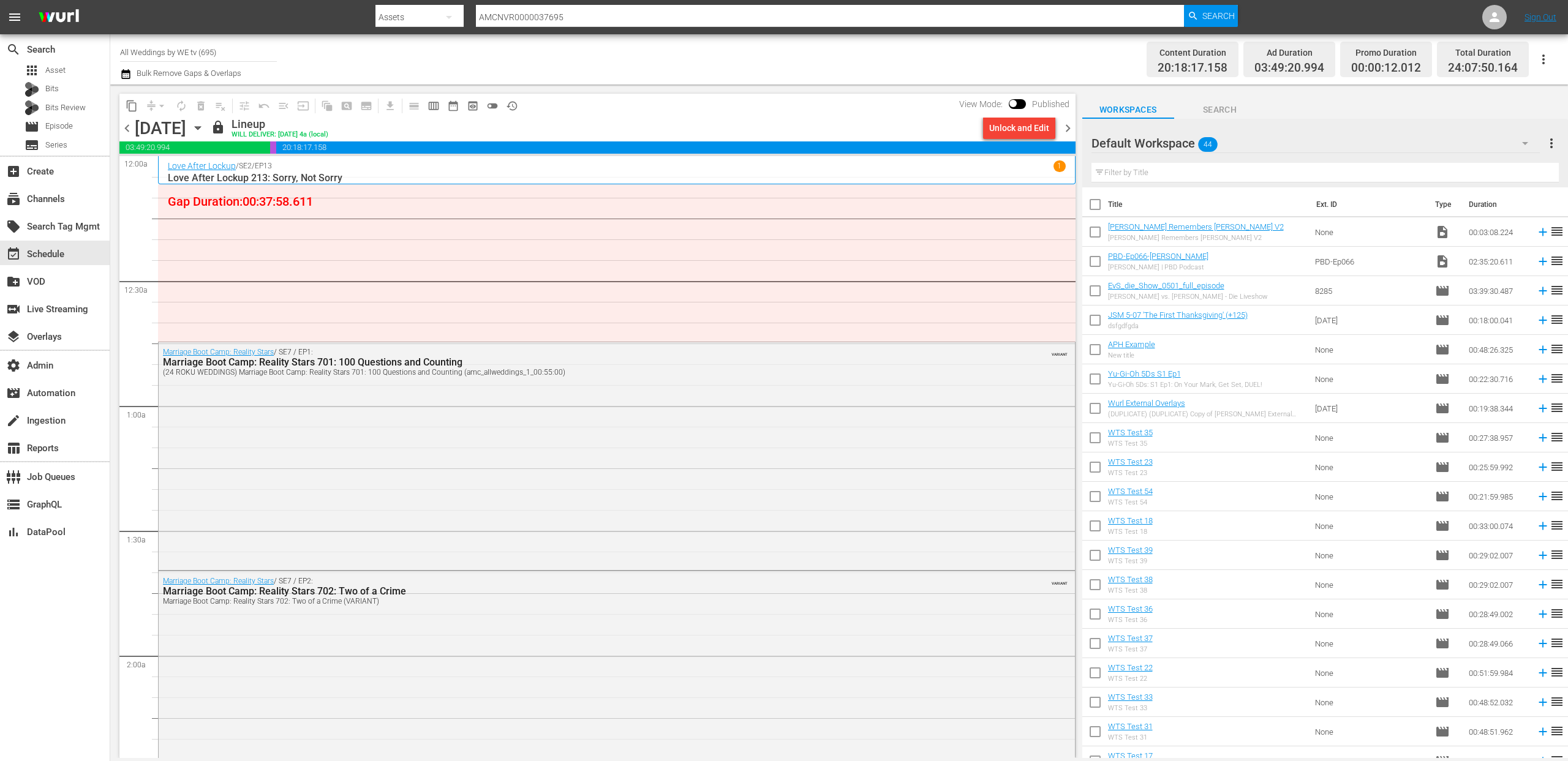
click at [126, 129] on span "chevron_left" at bounding box center [127, 128] width 15 height 15
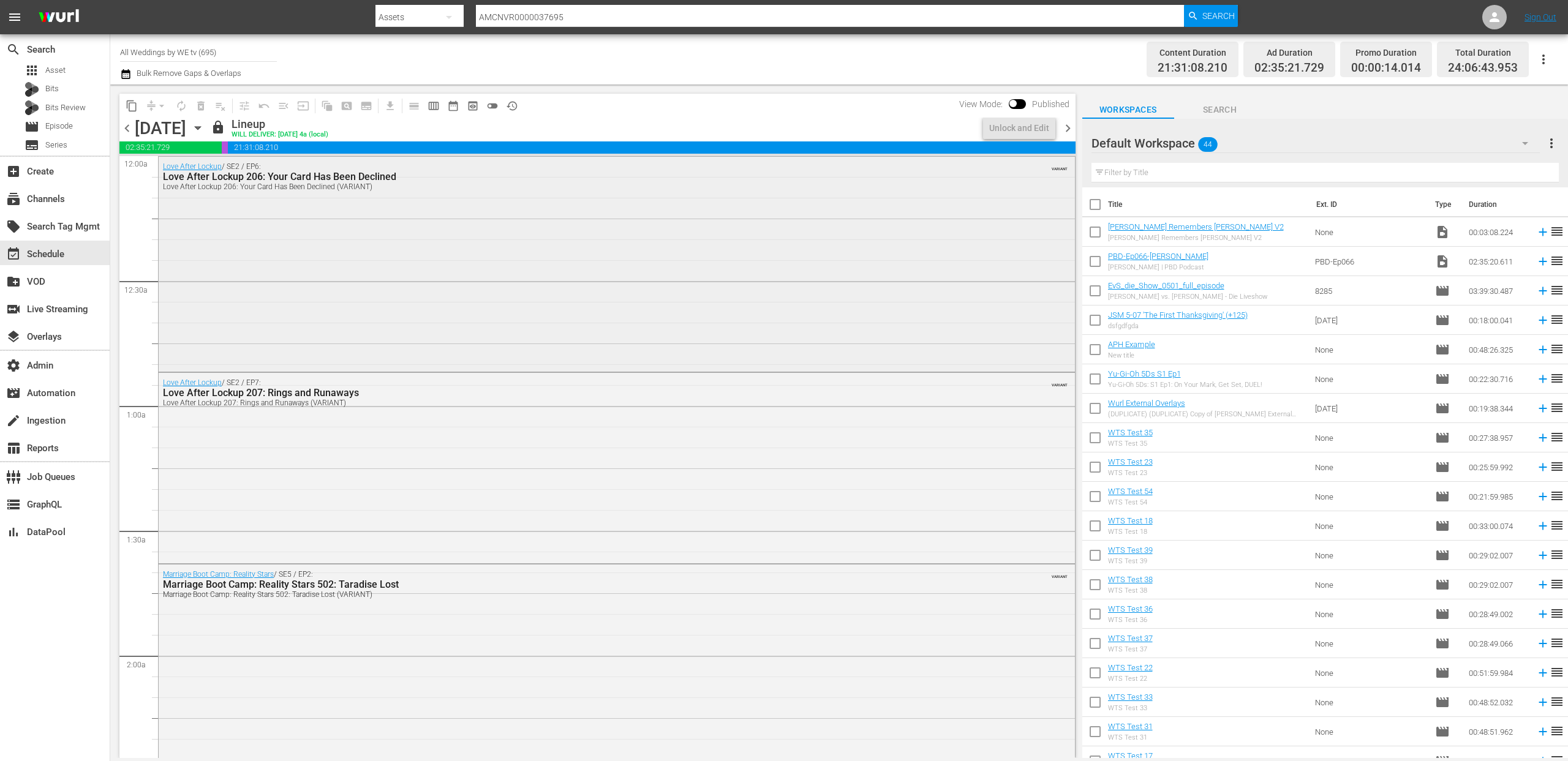
click at [356, 314] on div "Love After Lockup / SE2 / EP6: Love After Lockup 206: Your Card Has Been Declin…" at bounding box center [617, 263] width 916 height 213
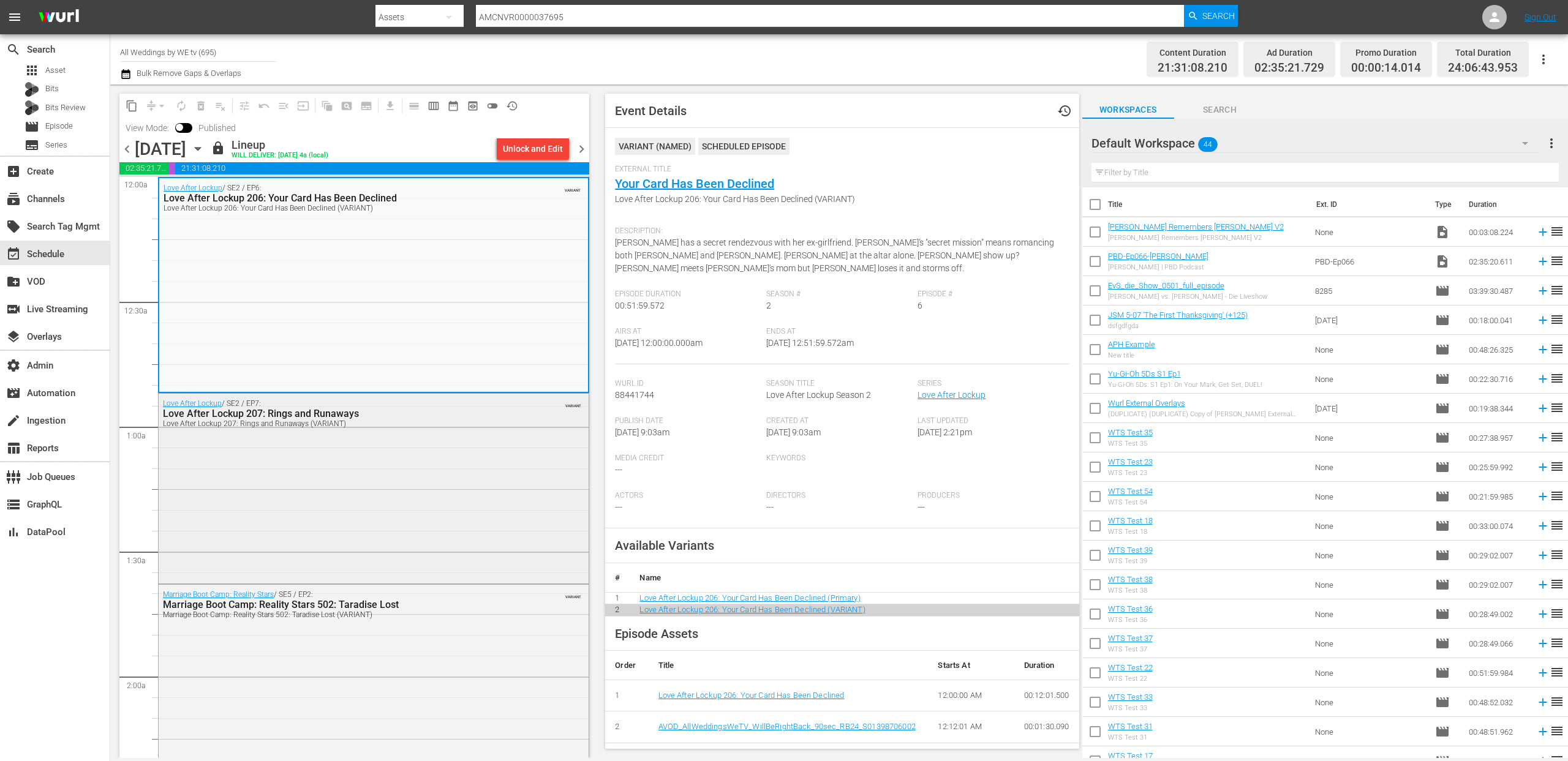
click at [466, 483] on div "Love After Lockup / SE2 / EP7: Love After Lockup 207: Rings and Runaways Love A…" at bounding box center [373, 487] width 430 height 188
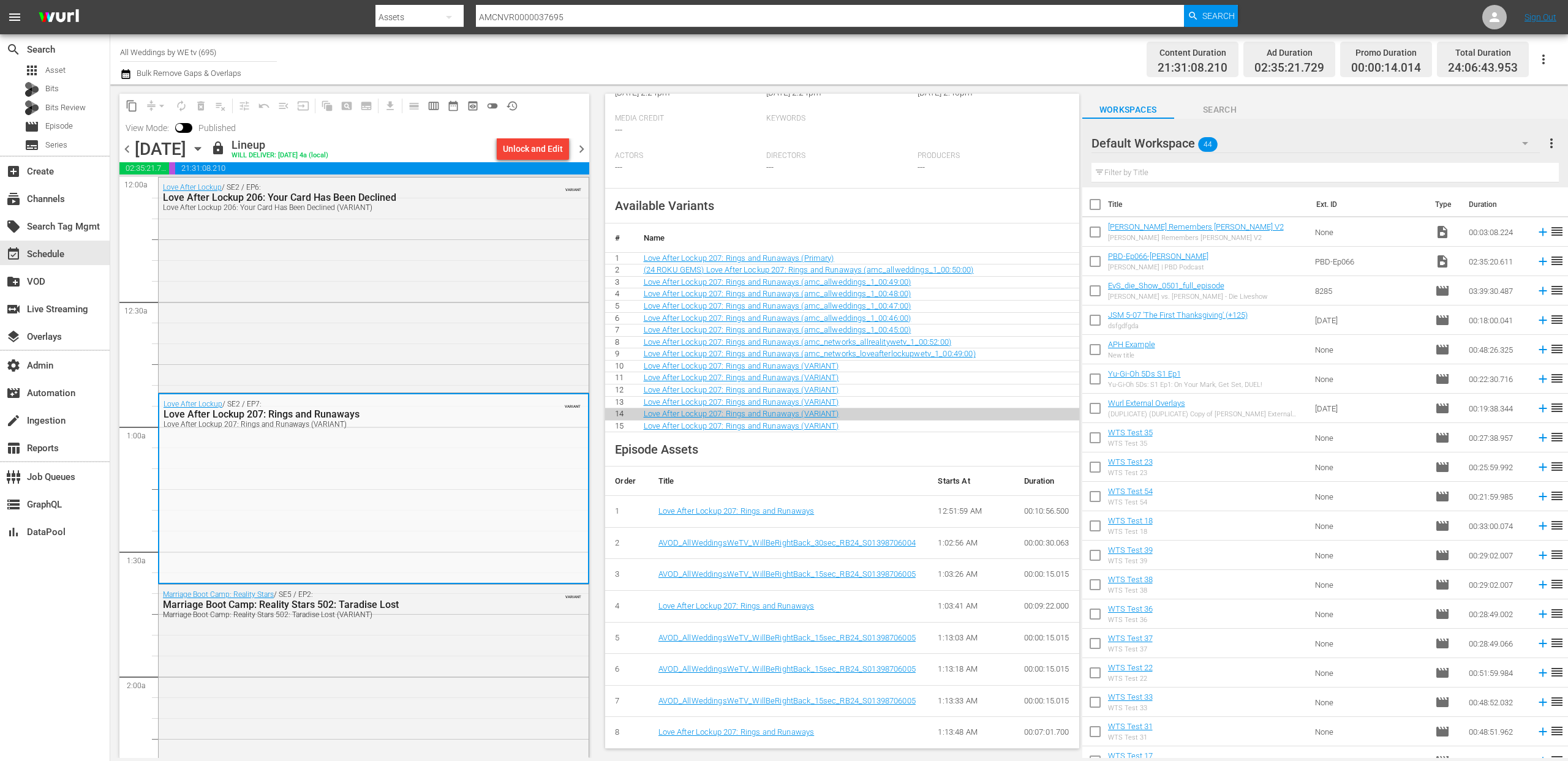
scroll to position [232, 0]
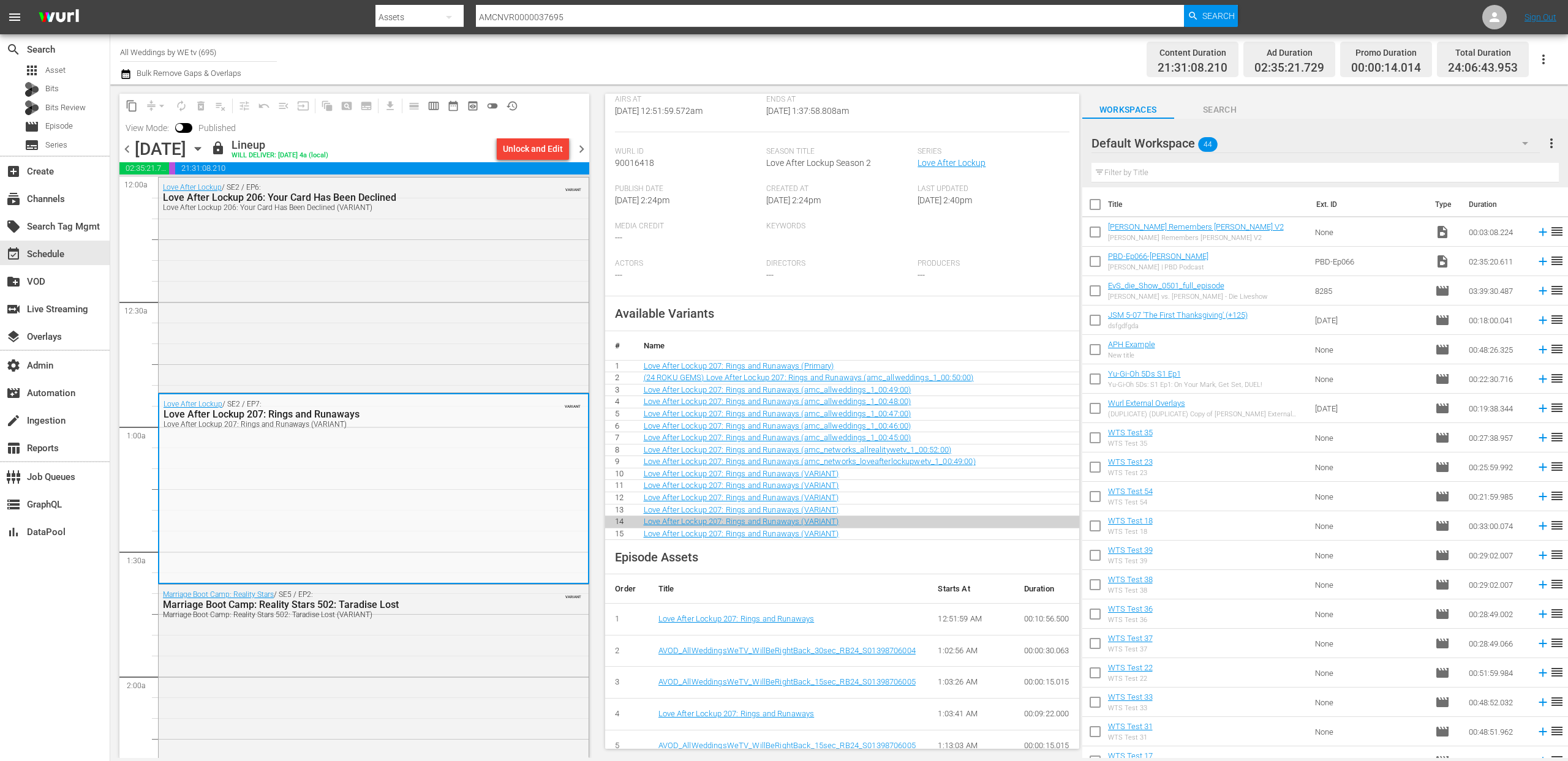
click at [127, 149] on span "chevron_left" at bounding box center [127, 149] width 15 height 15
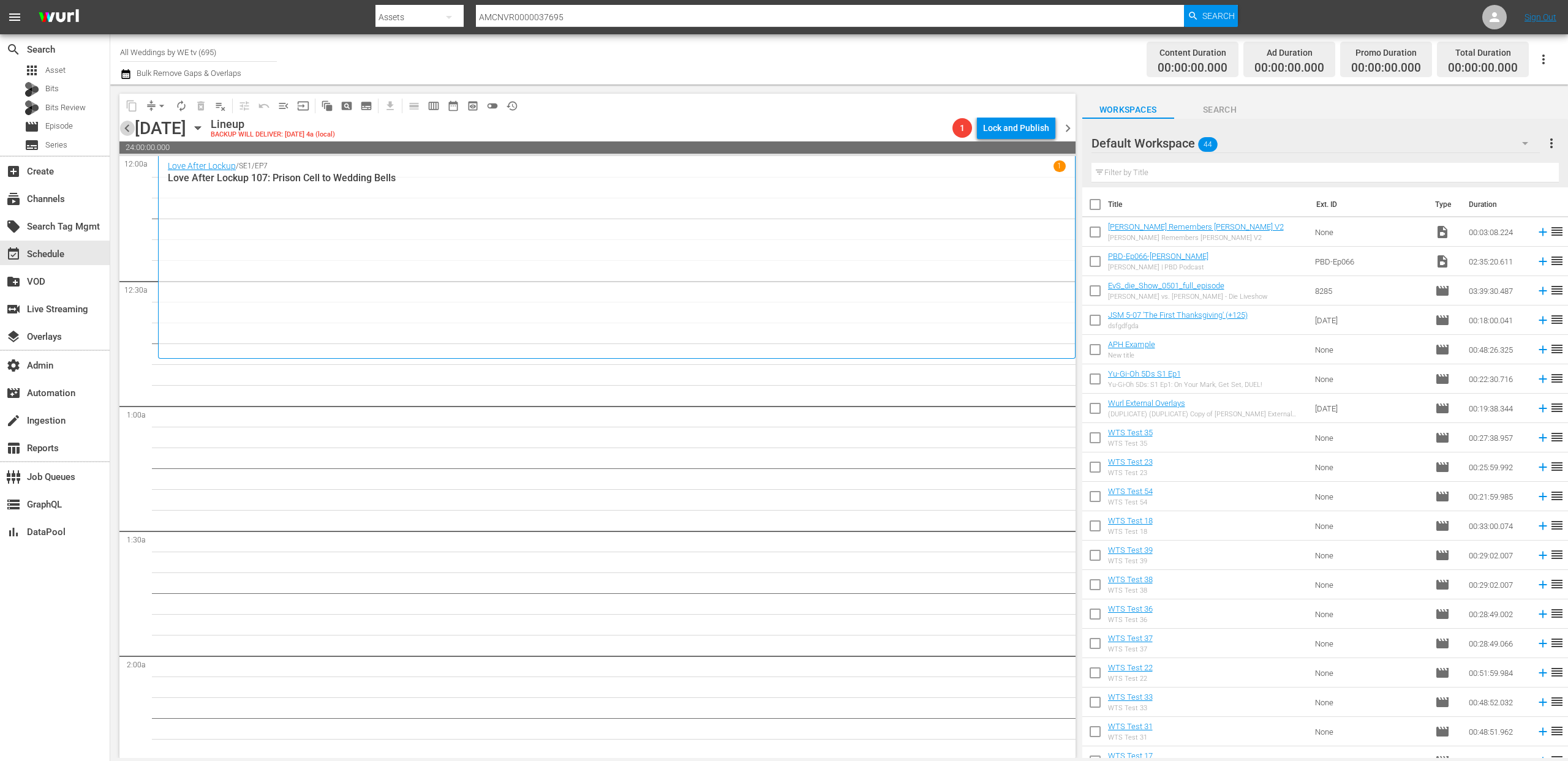
click at [129, 127] on span "chevron_left" at bounding box center [127, 128] width 15 height 15
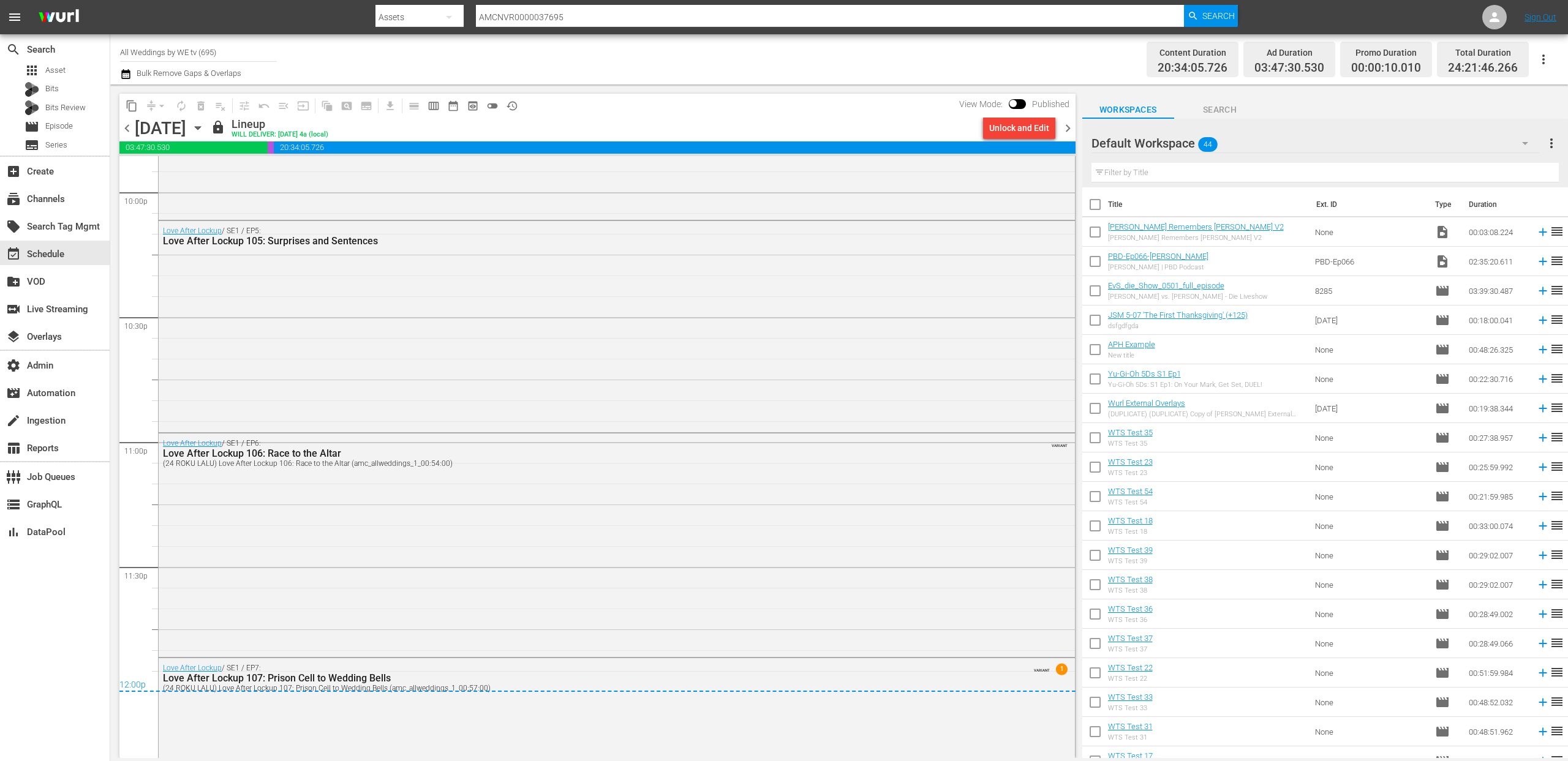
scroll to position [5599, 0]
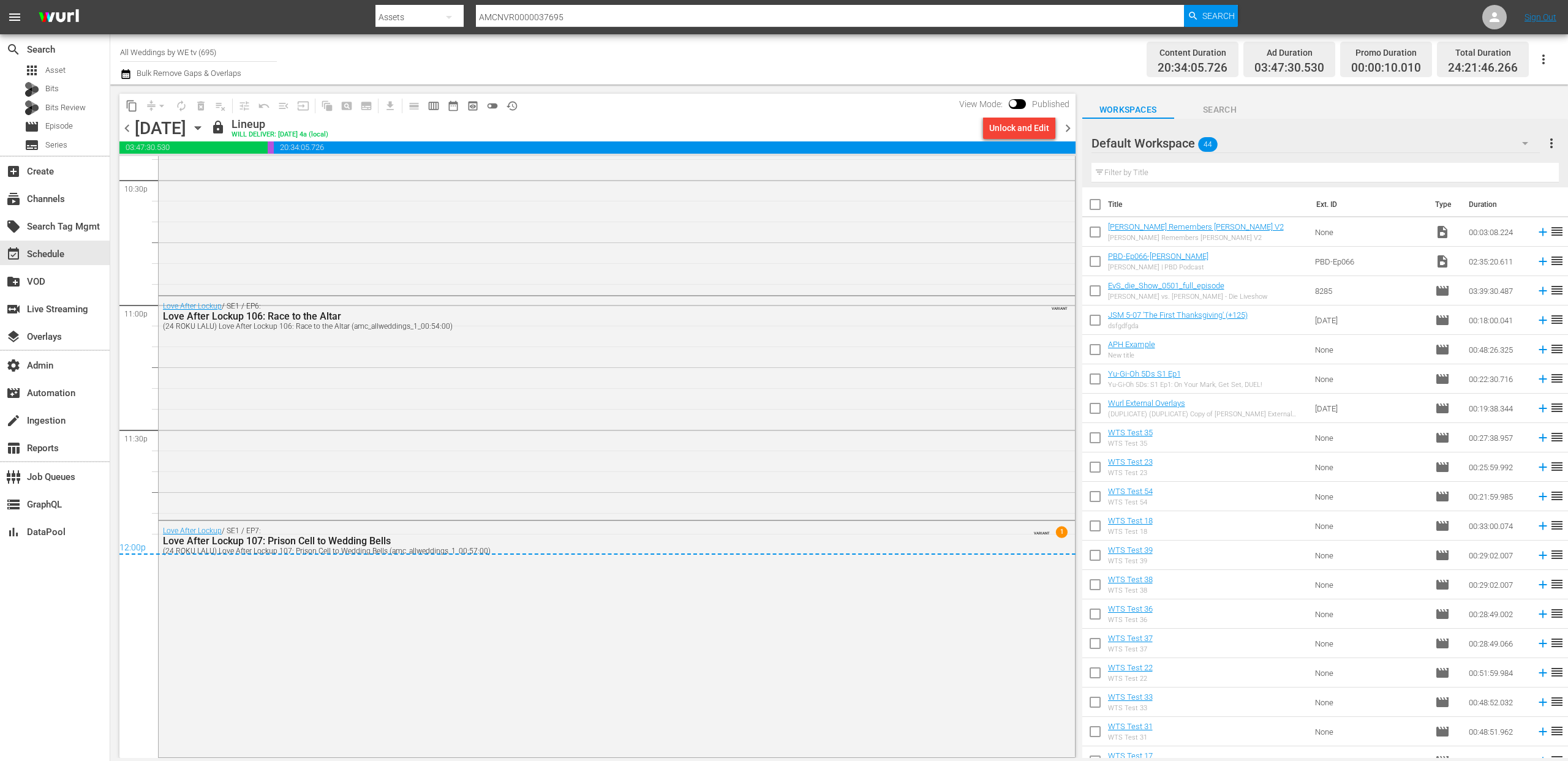
click at [1066, 126] on span "chevron_right" at bounding box center [1068, 128] width 15 height 15
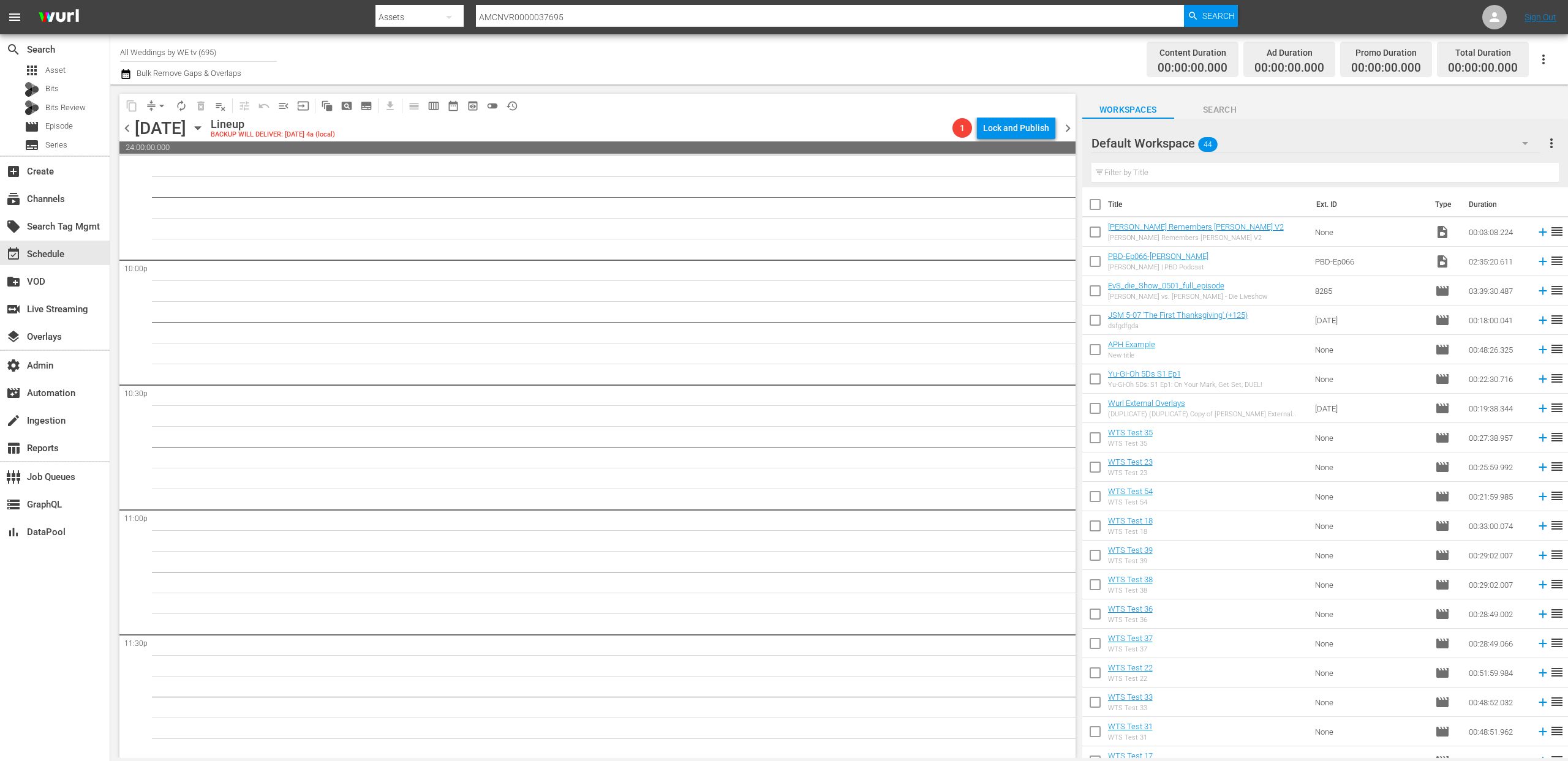
scroll to position [5396, 0]
